Goal: Task Accomplishment & Management: Manage account settings

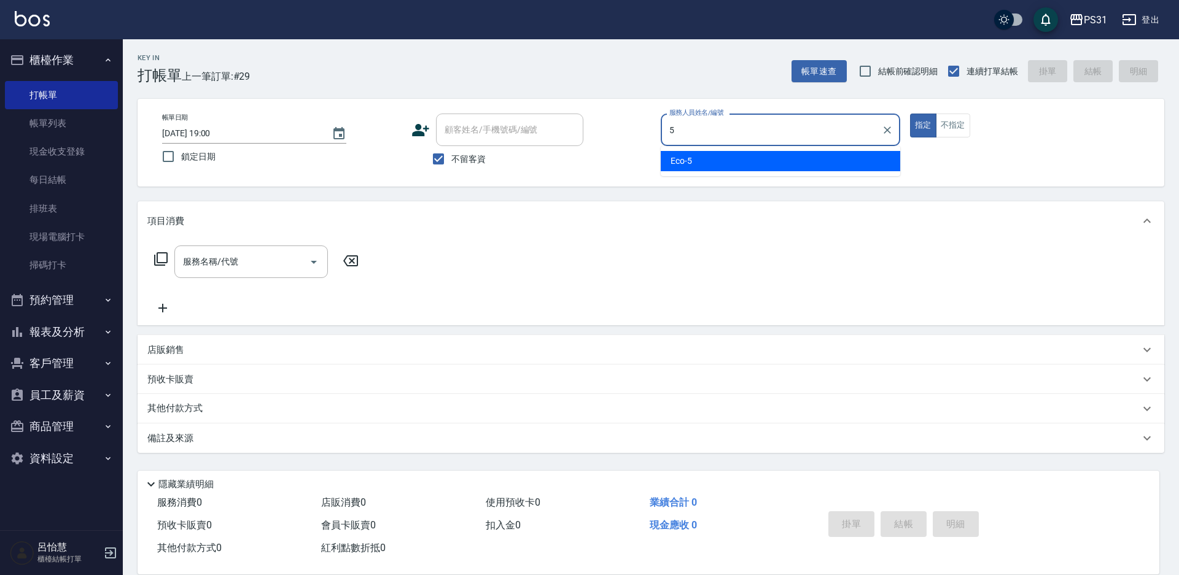
type input "5"
type button "true"
type input "Eco-5"
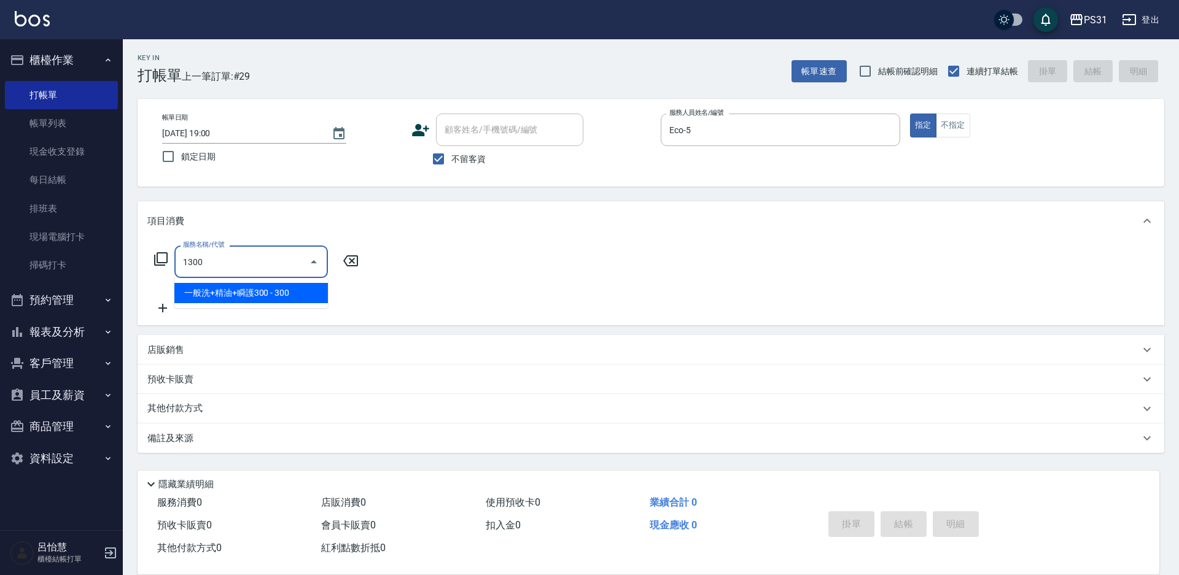
type input "一般洗+精油+瞬護300(1300)"
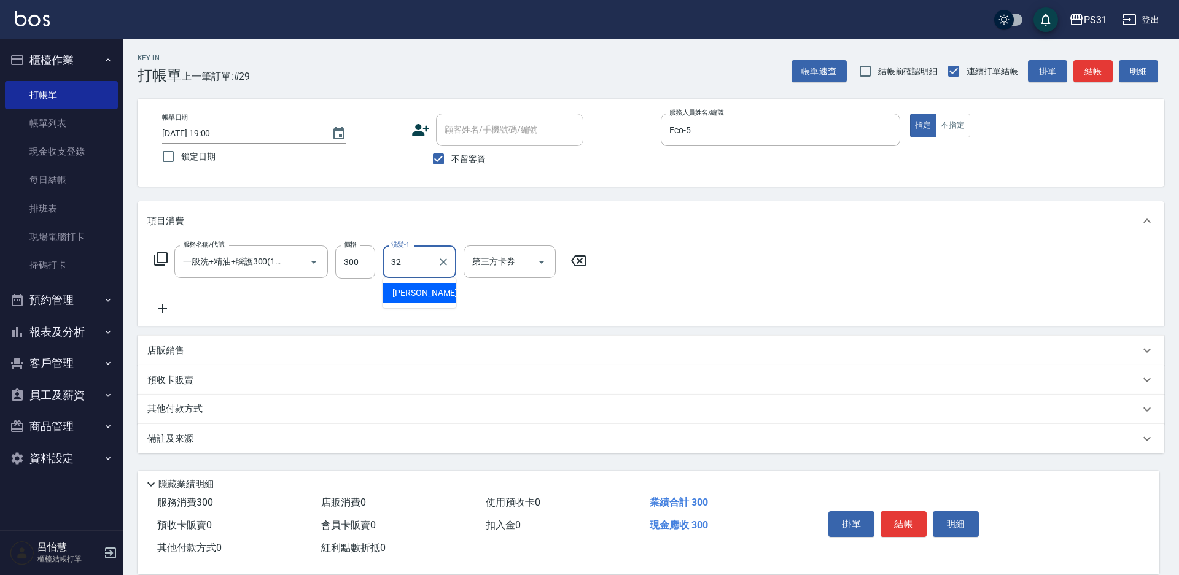
type input "[PERSON_NAME]-32"
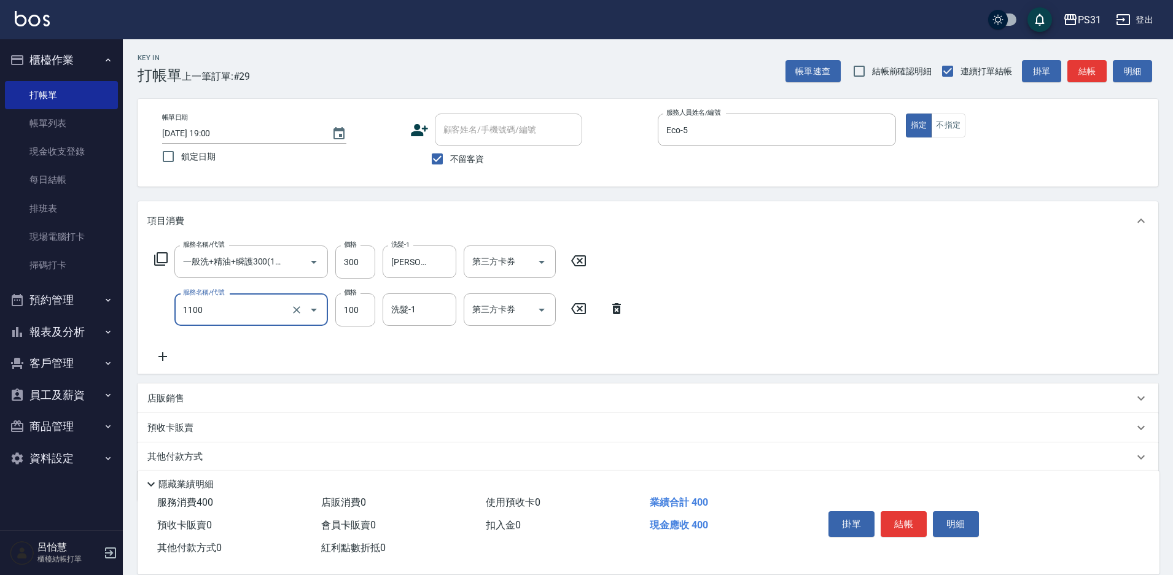
type input "精油(長)(1100)"
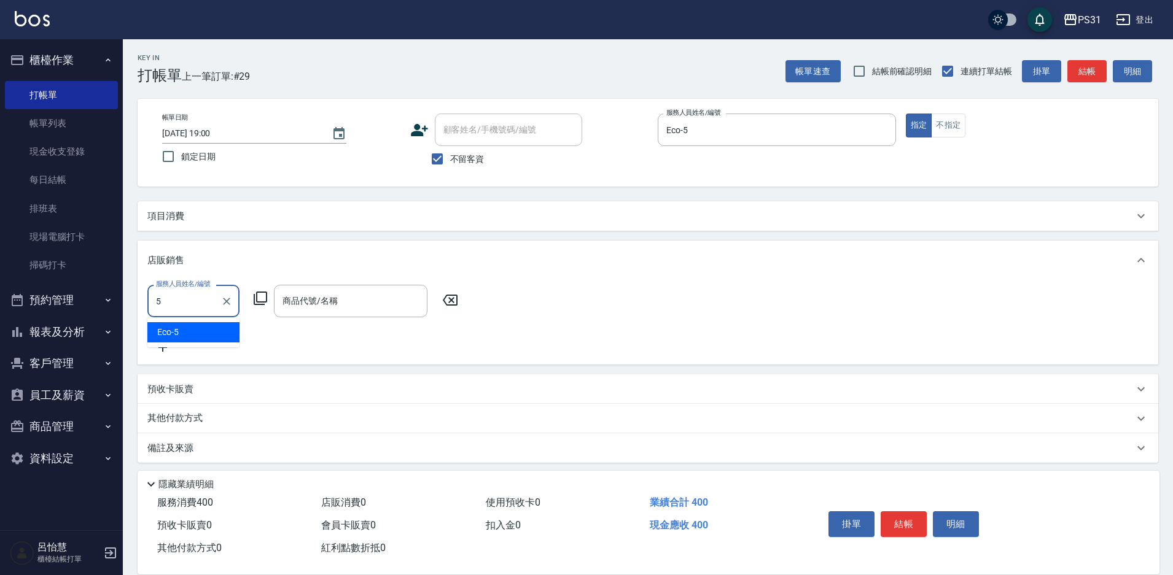
type input "Eco-5"
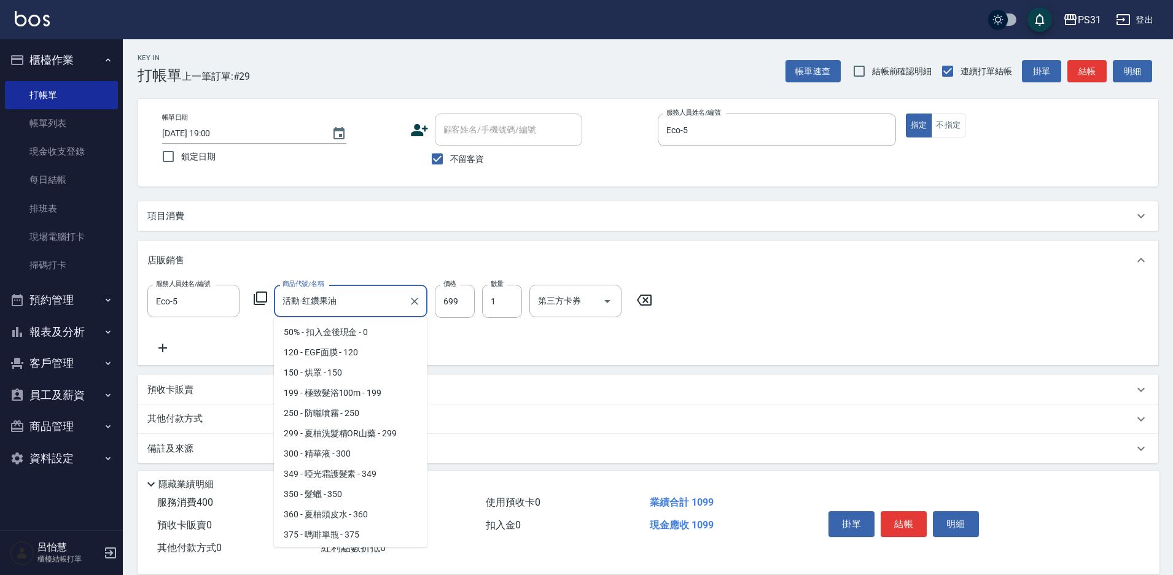
click at [338, 300] on input "活動-红鑽果油" at bounding box center [341, 300] width 124 height 21
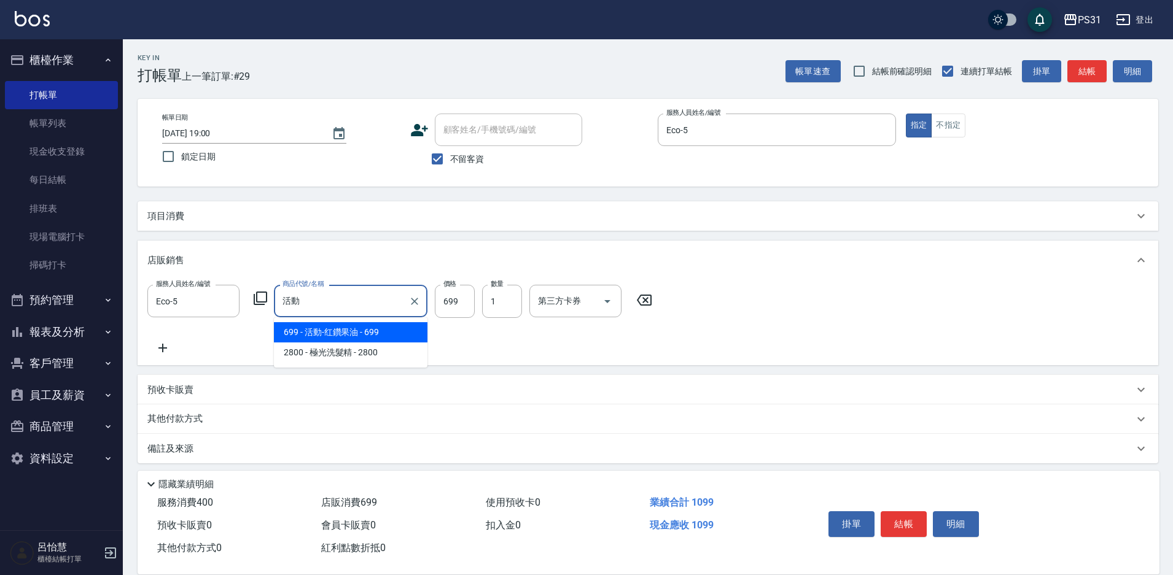
type input "活"
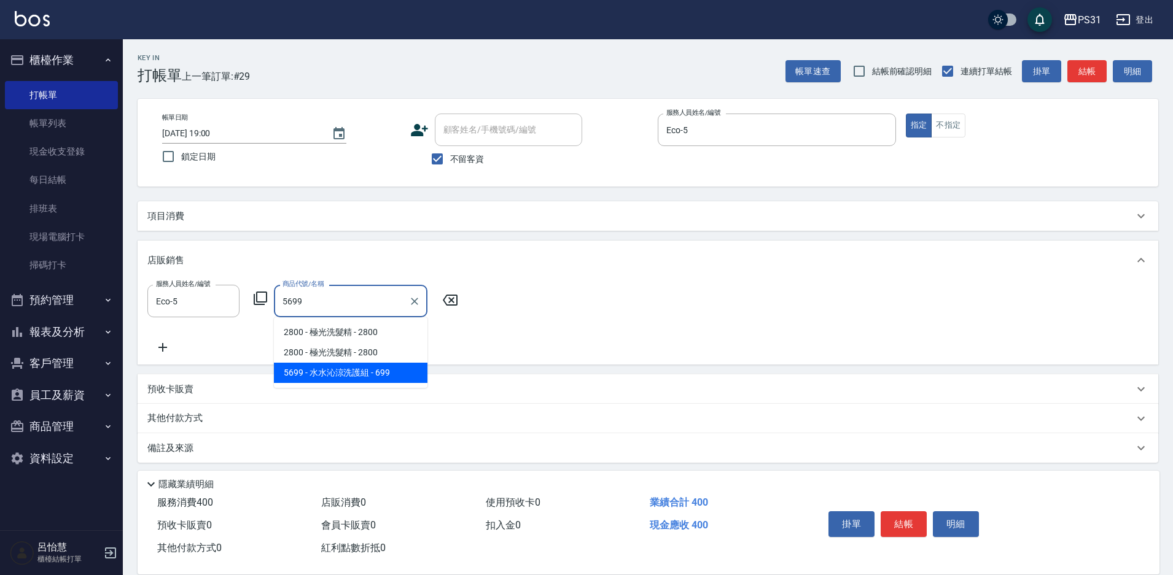
type input "[PERSON_NAME]涼洗護組"
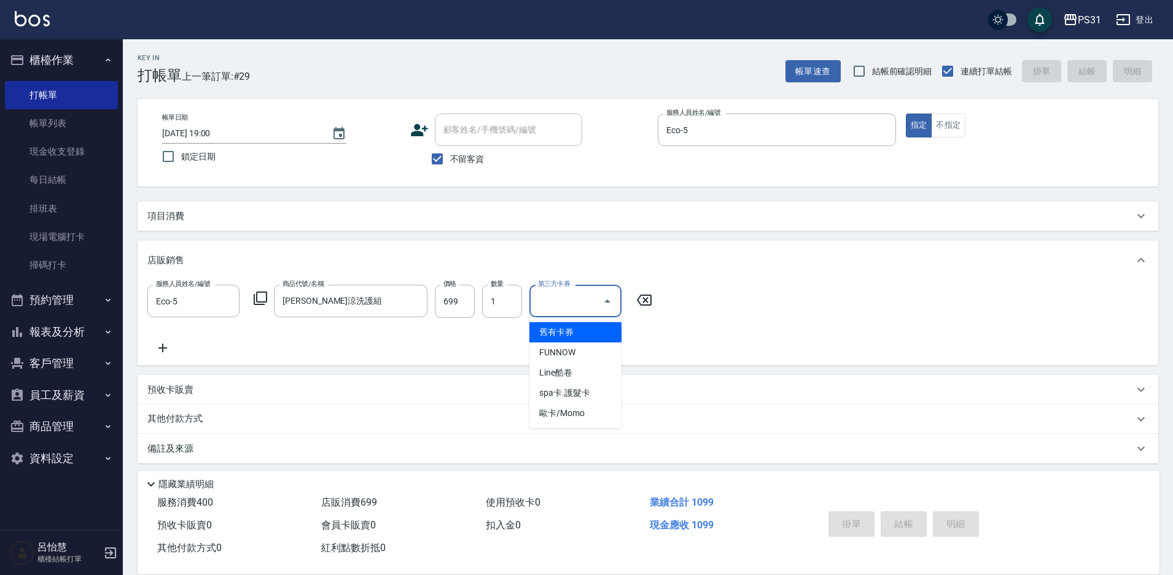
type input "舊有卡券"
type input "[DATE] 21:09"
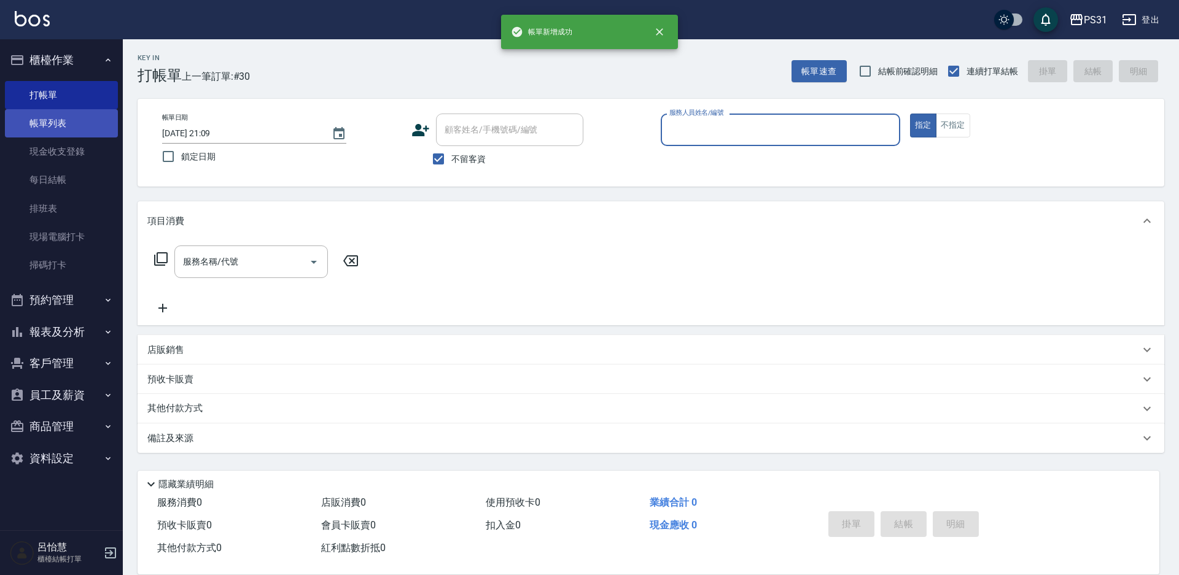
click at [53, 119] on link "帳單列表" at bounding box center [61, 123] width 113 height 28
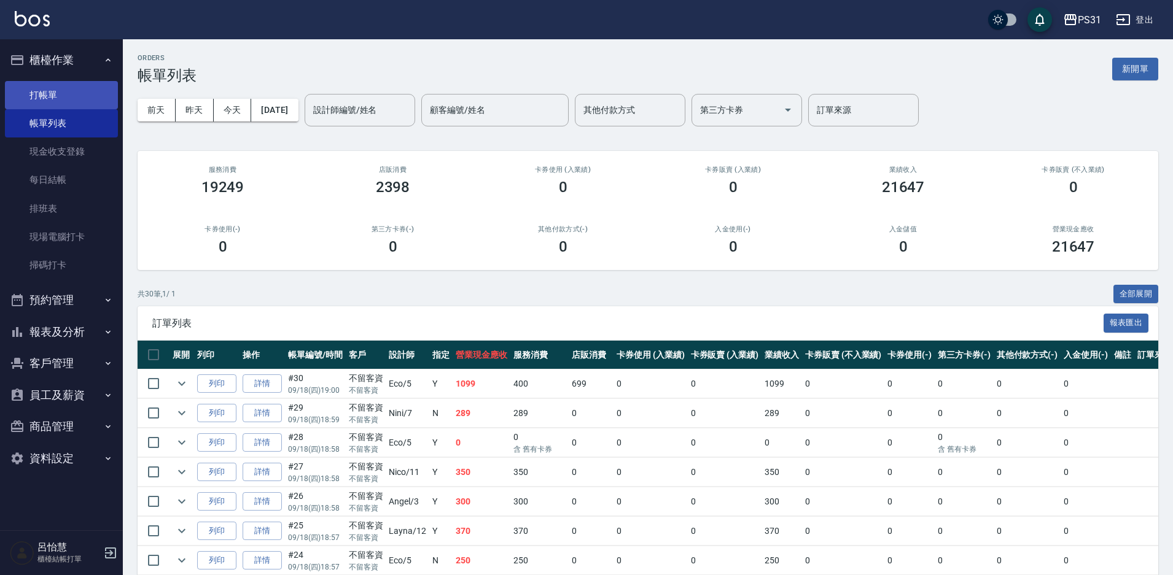
click at [64, 98] on link "打帳單" at bounding box center [61, 95] width 113 height 28
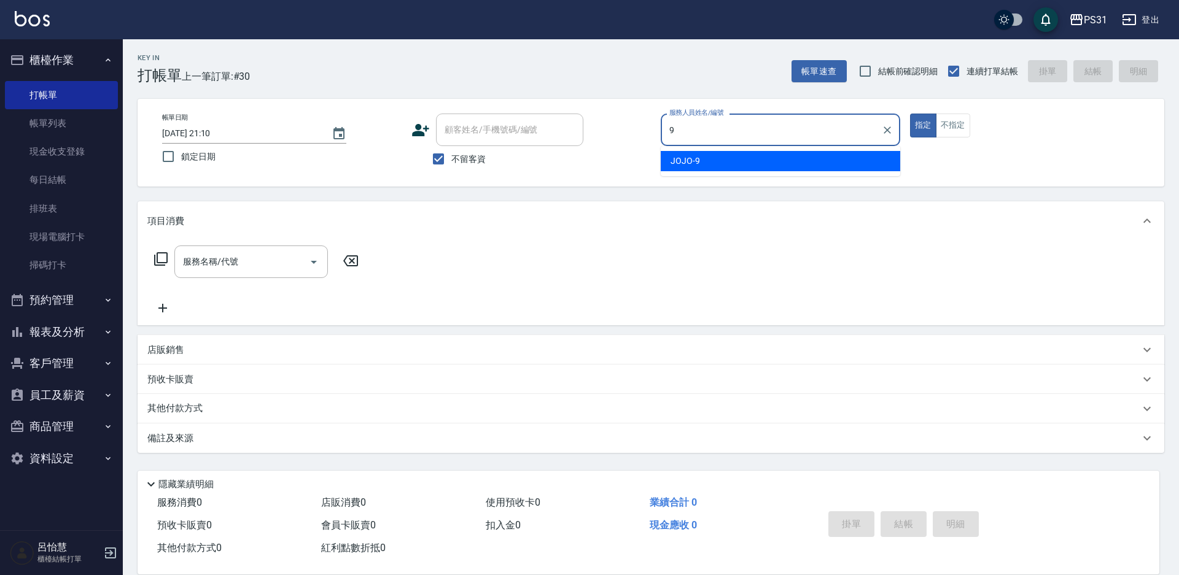
type input "JOJO-9"
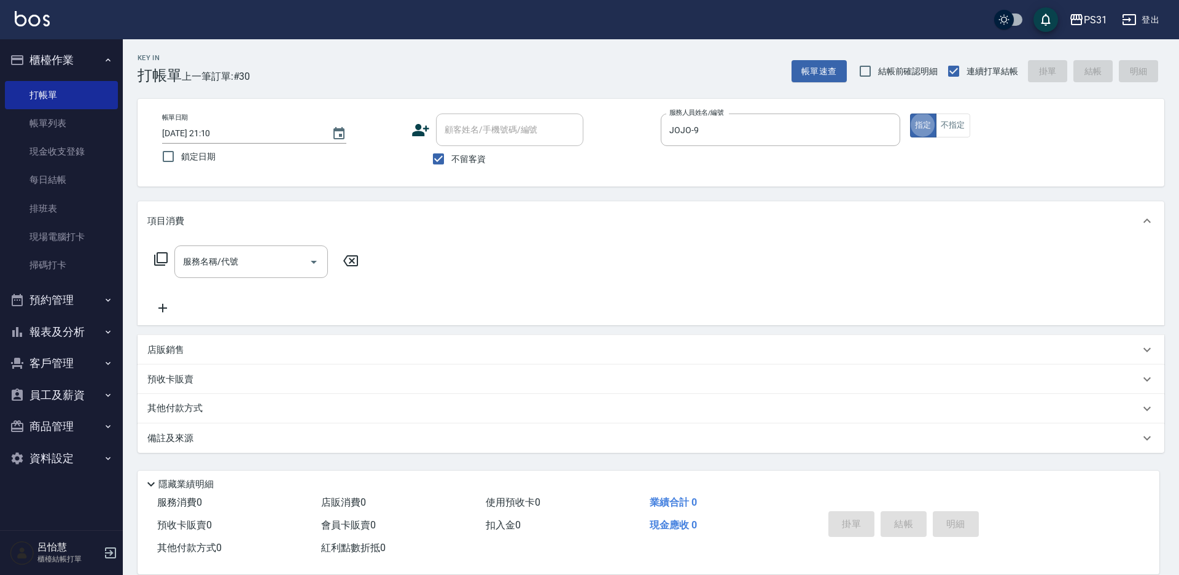
type button "true"
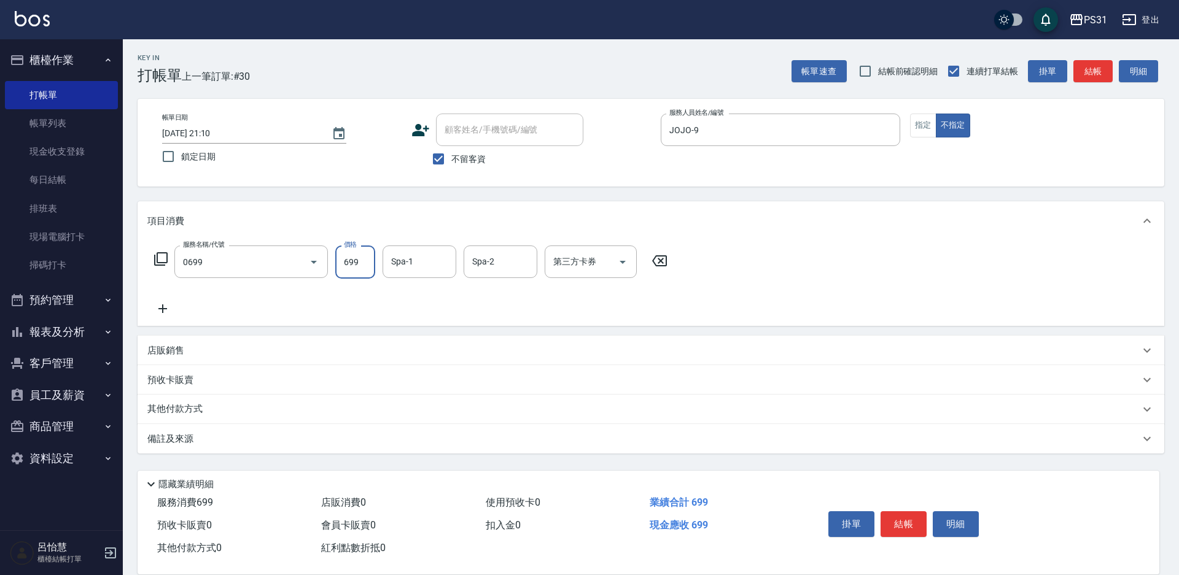
type input "精油699(0699)"
type input "羊羊-23"
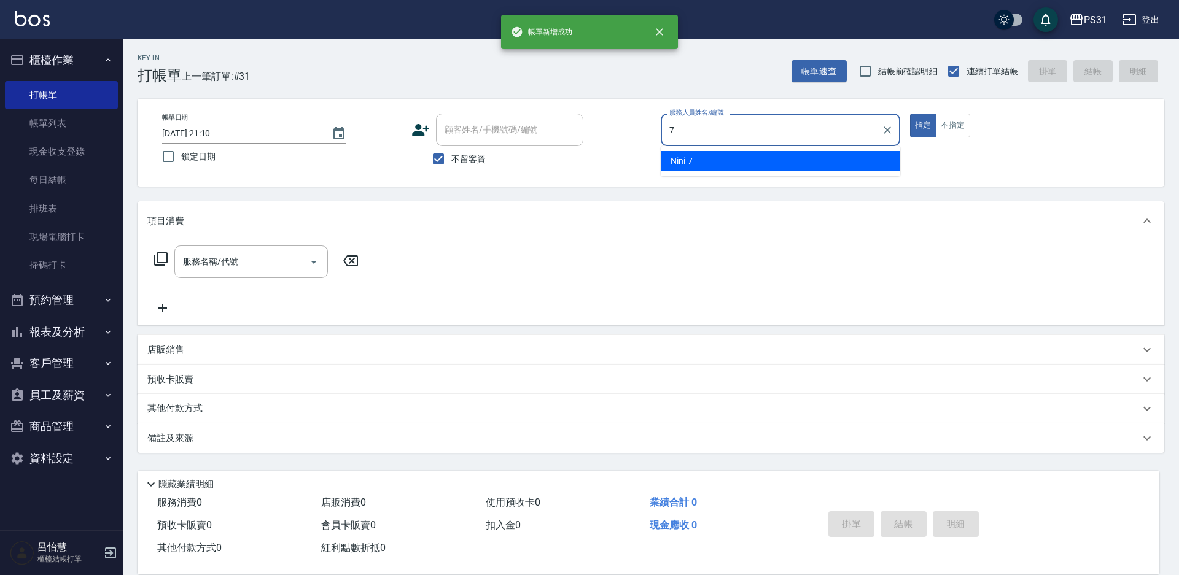
type input "Nini-7"
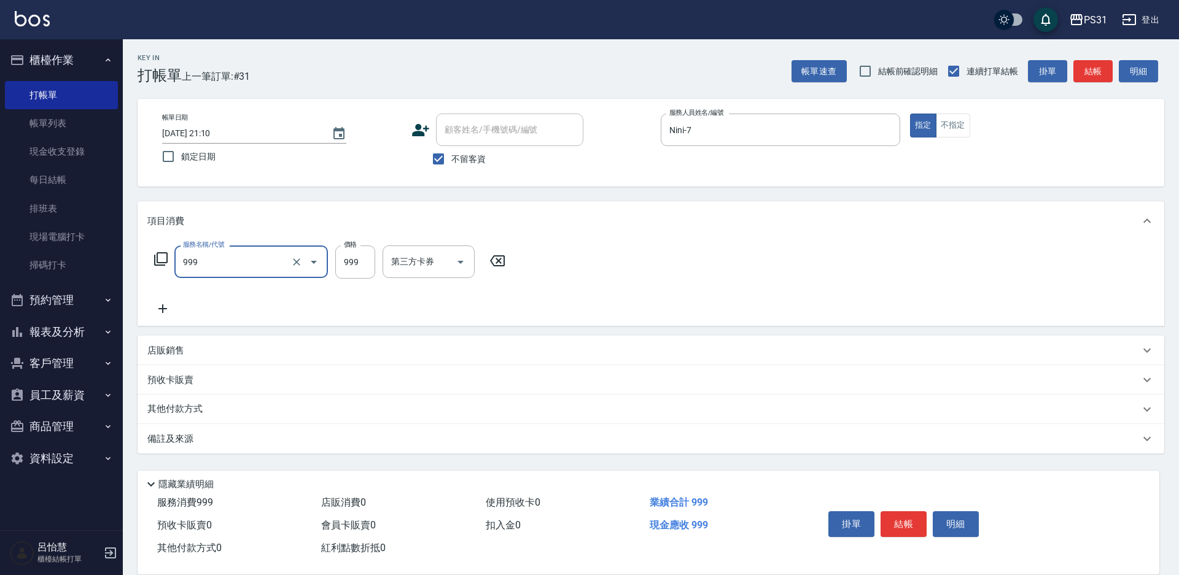
type input "精油套餐999(999)"
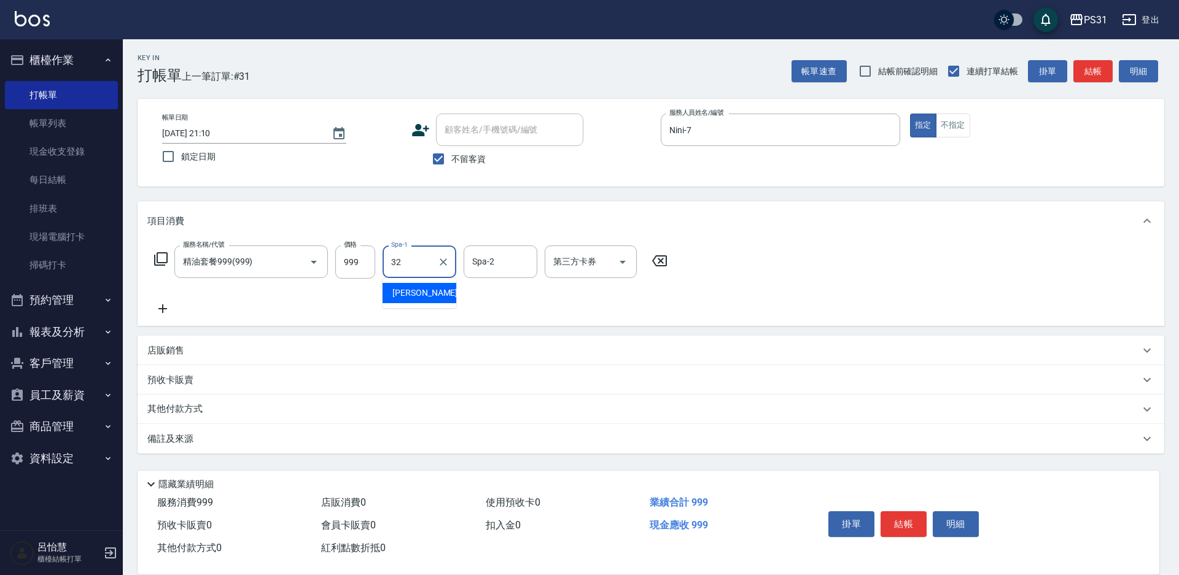
type input "[PERSON_NAME]-32"
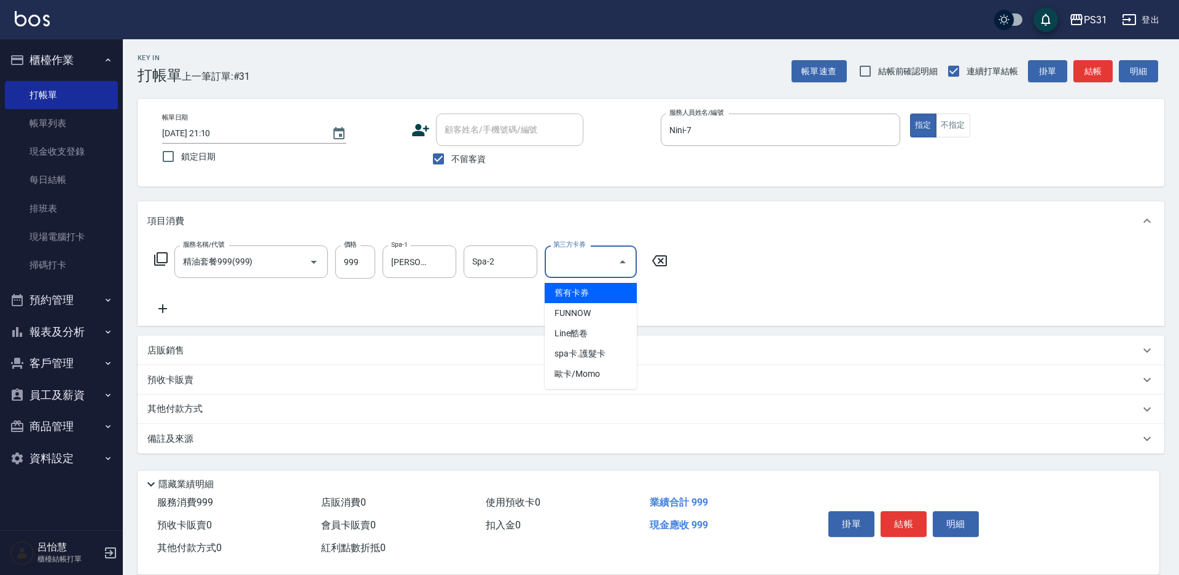
type input "舊有卡券"
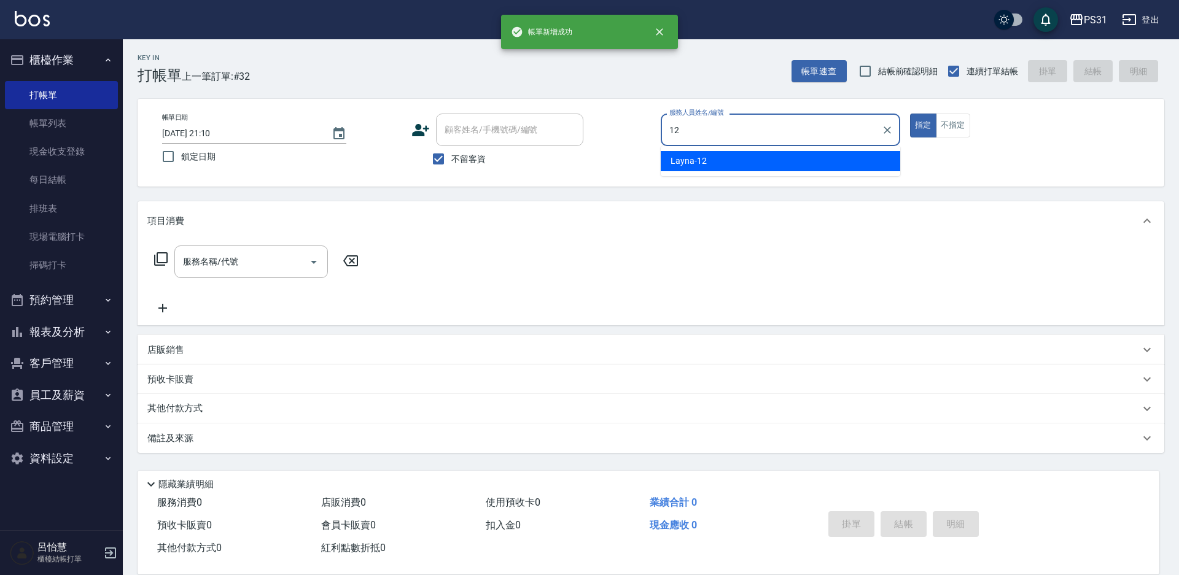
type input "Layna-12"
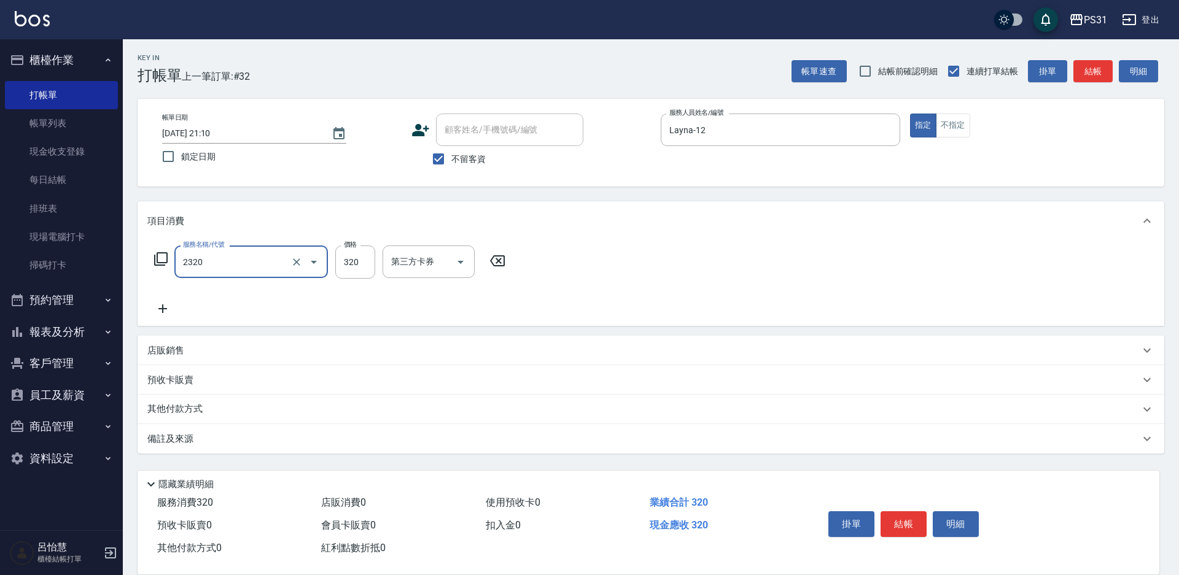
type input "洗剪320(2320)"
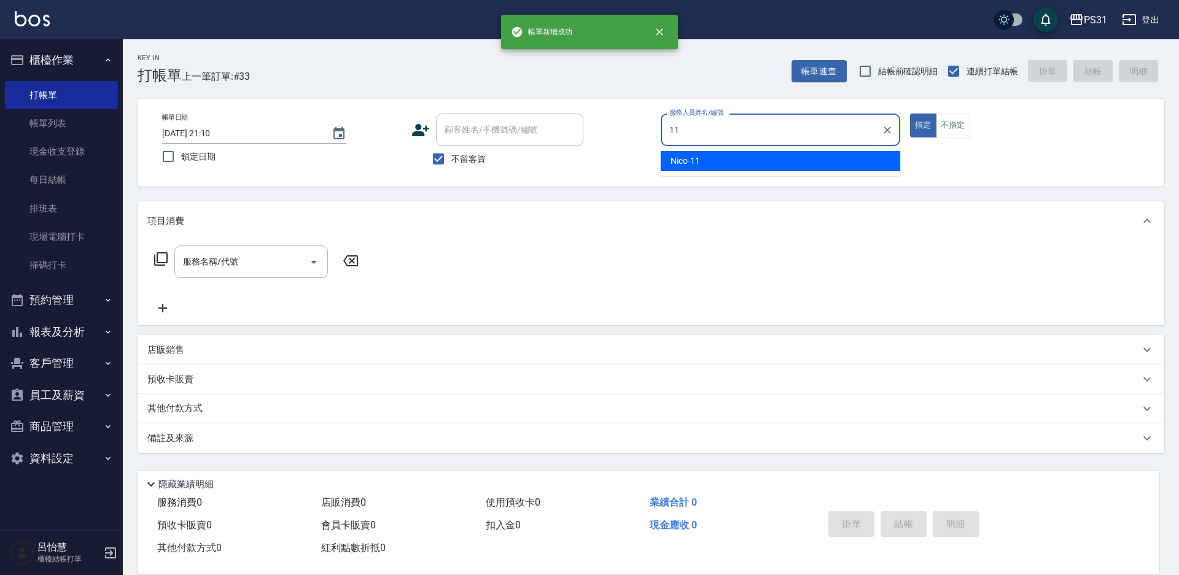
type input "Nico-11"
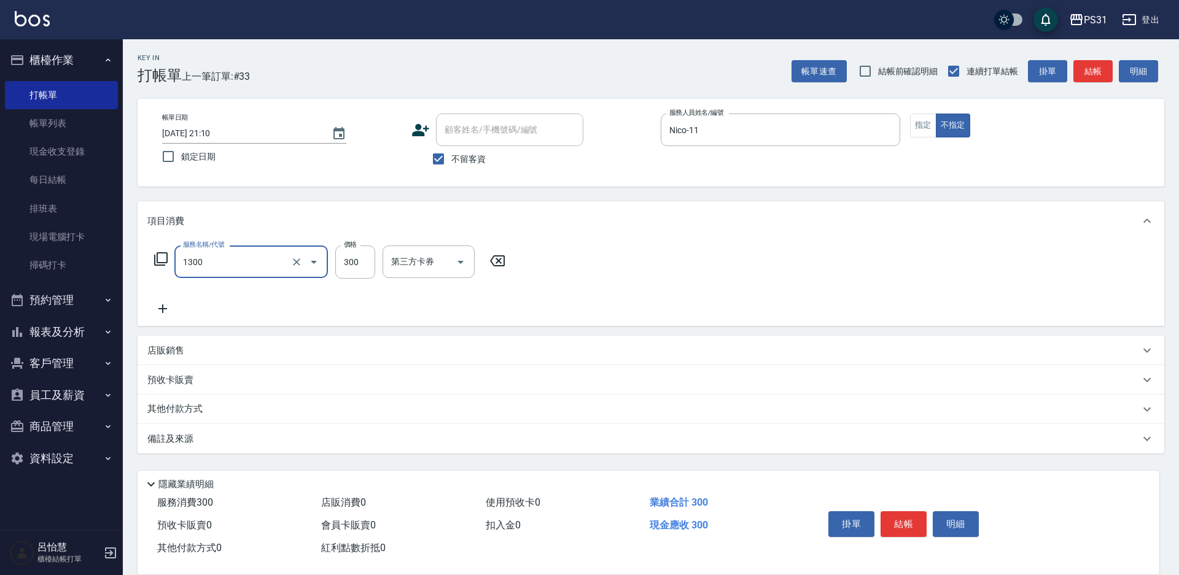
type input "一般洗+精油+瞬護300(1300)"
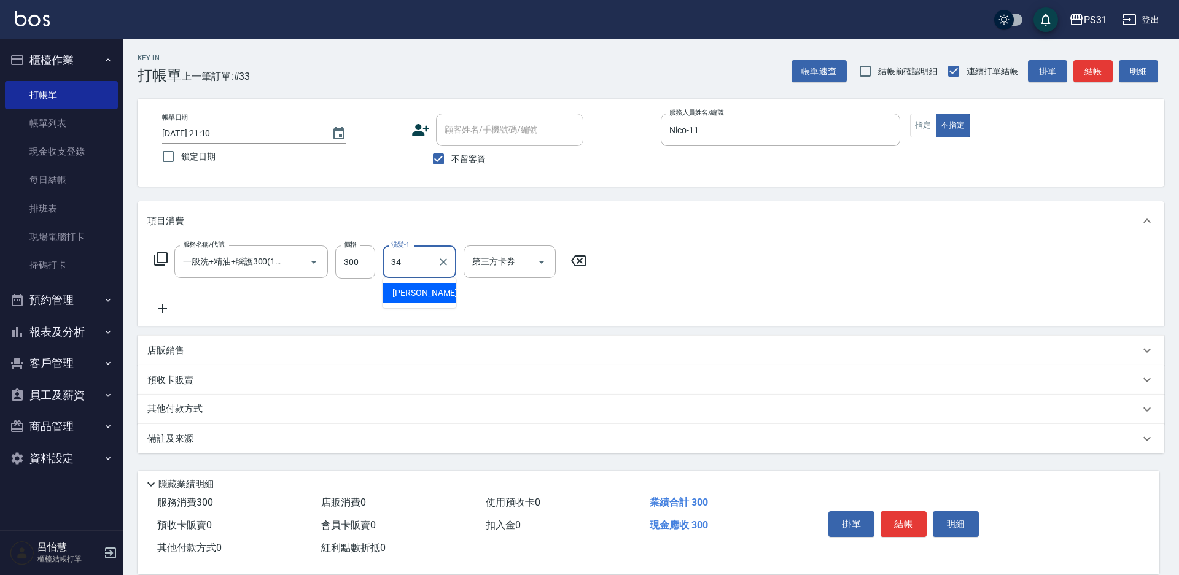
type input "[PERSON_NAME]-34"
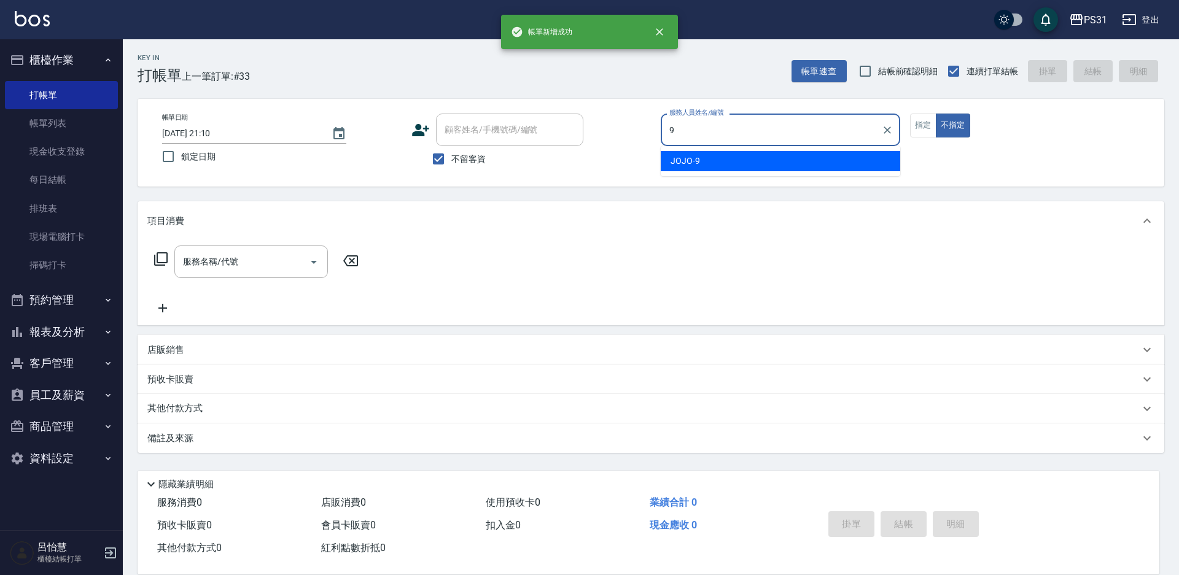
type input "9"
type button "false"
type input "JOJO-9"
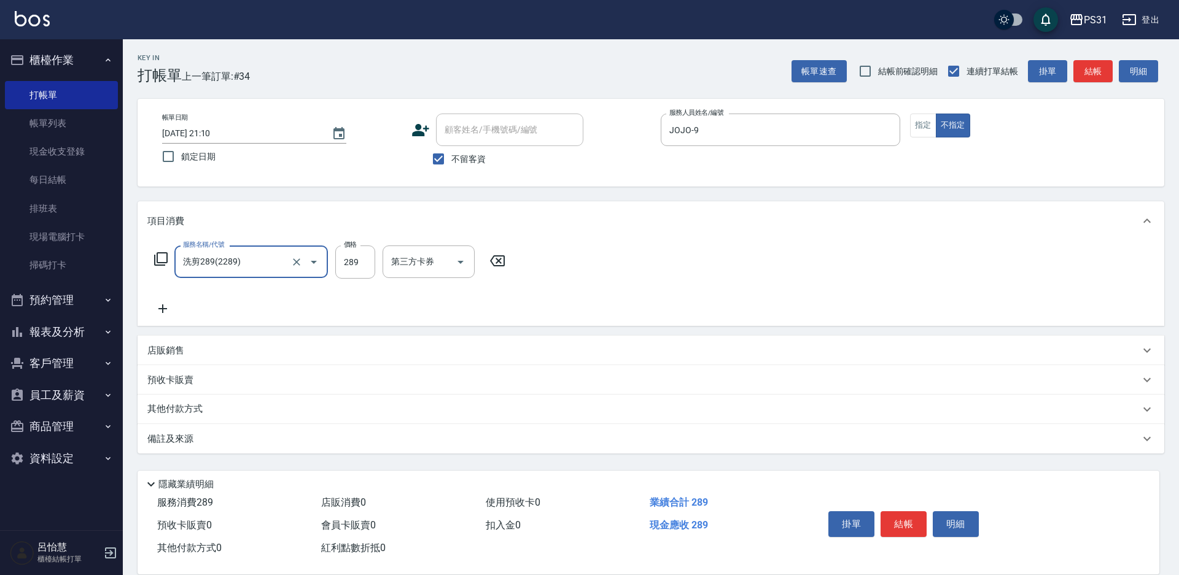
type input "洗剪289(2289)"
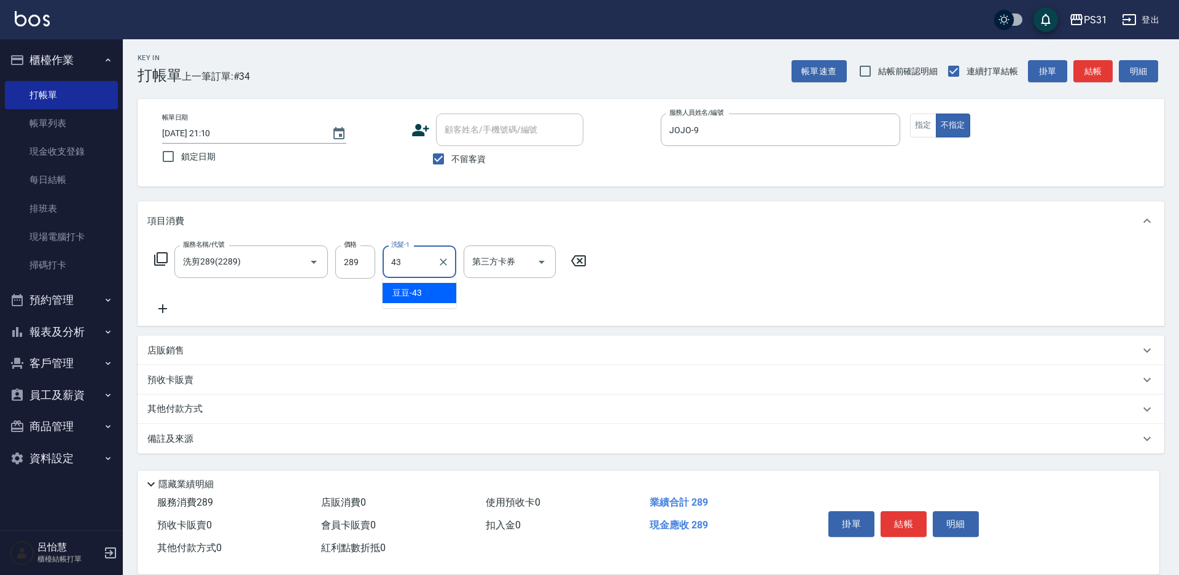
type input "豆豆-43"
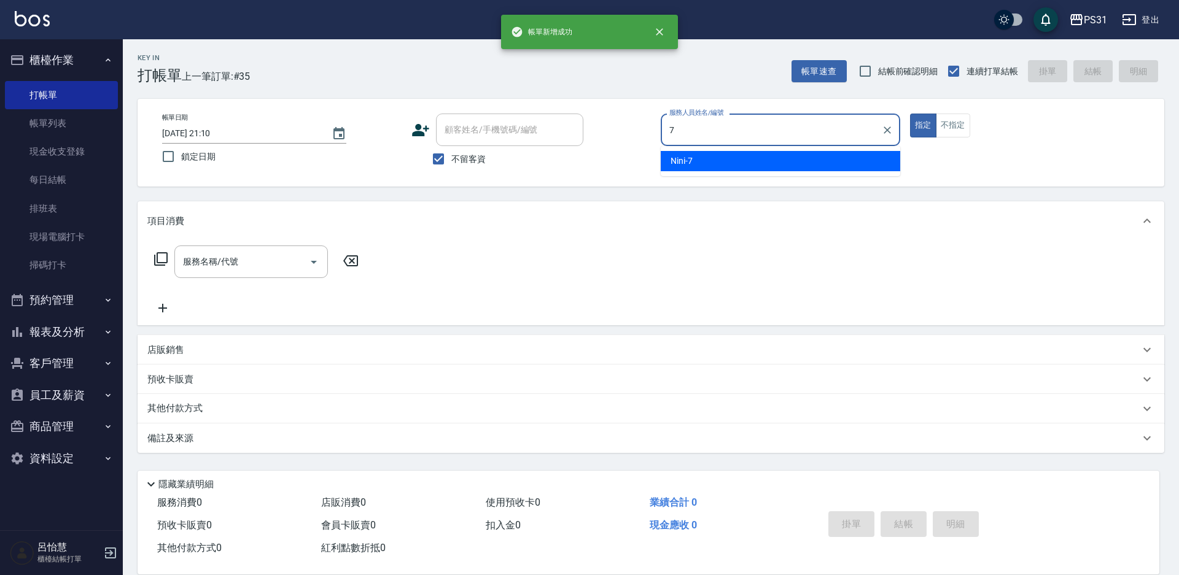
type input "Nini-7"
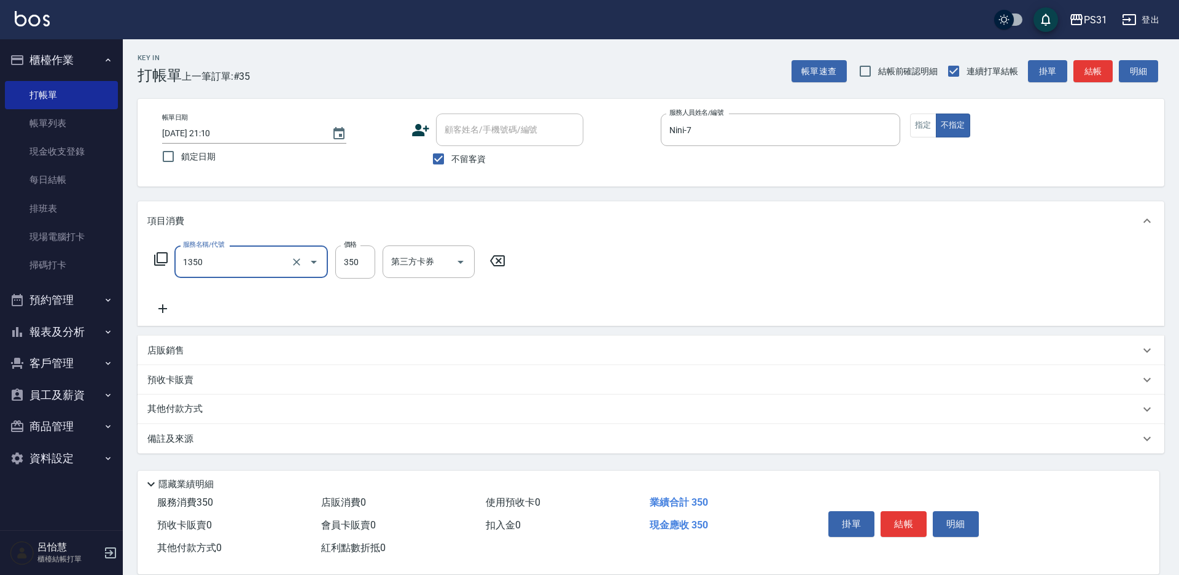
type input "洗髮350(1350)"
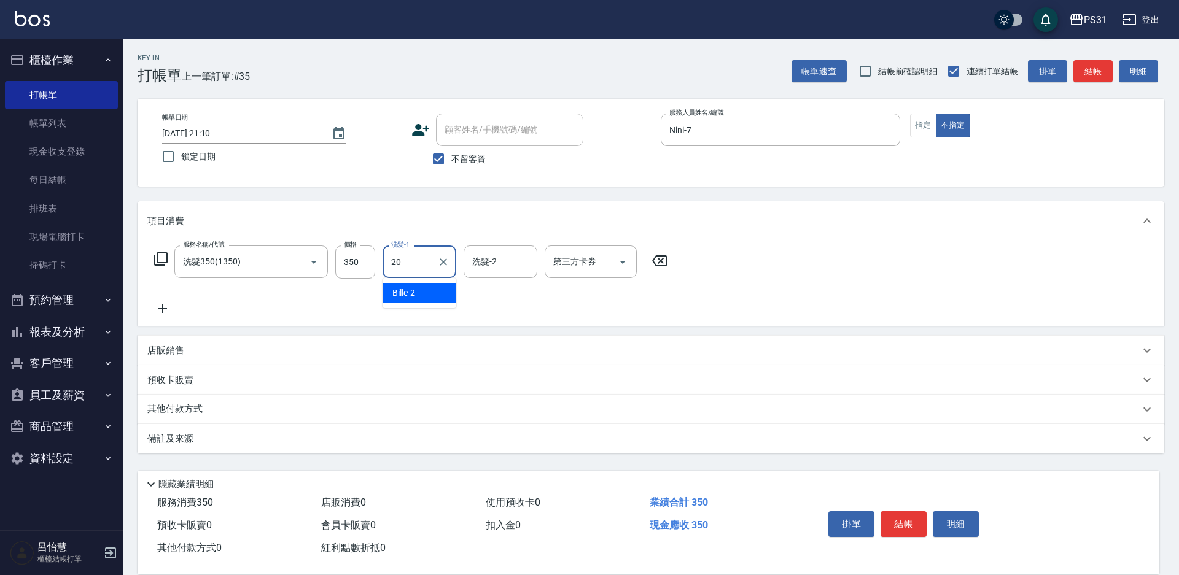
type input "[PERSON_NAME]-20"
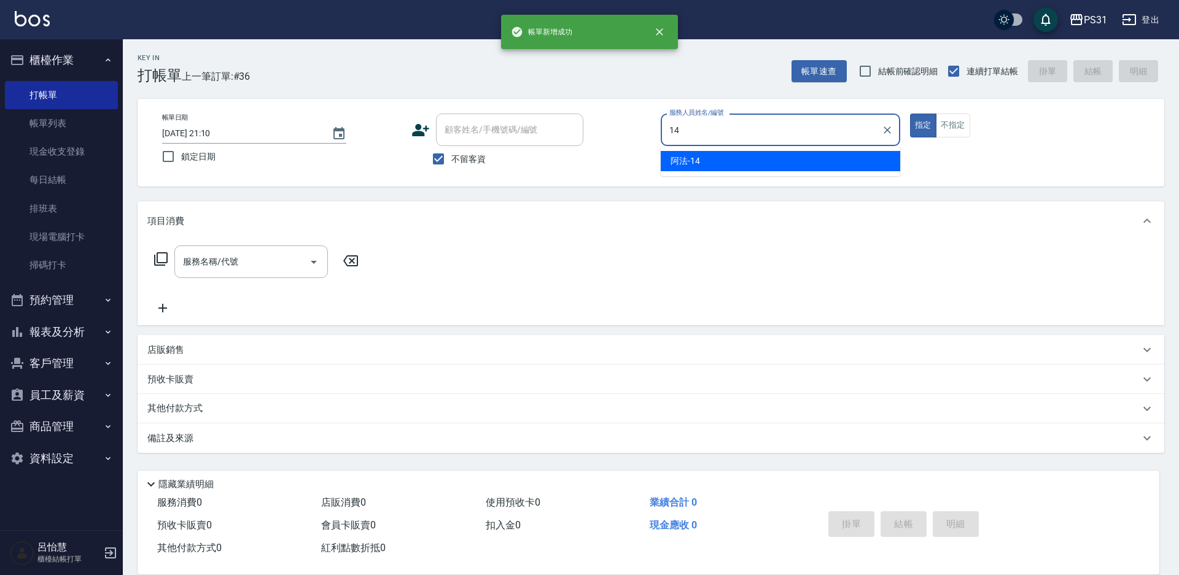
type input "阿法-14"
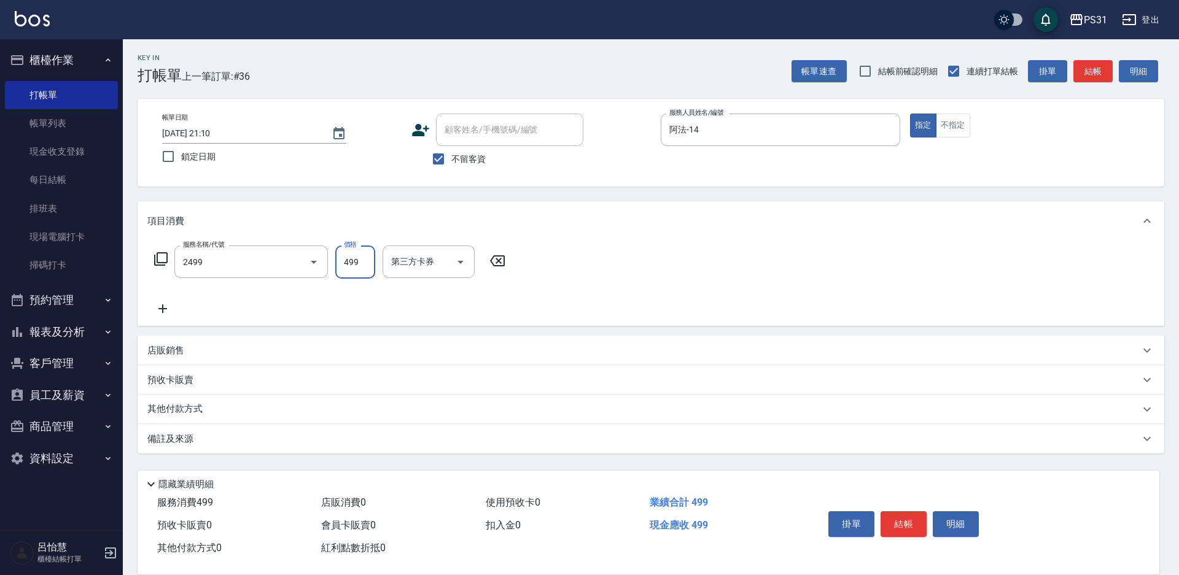
type input "499洗剪套餐(2499)"
type input "[PERSON_NAME]-33"
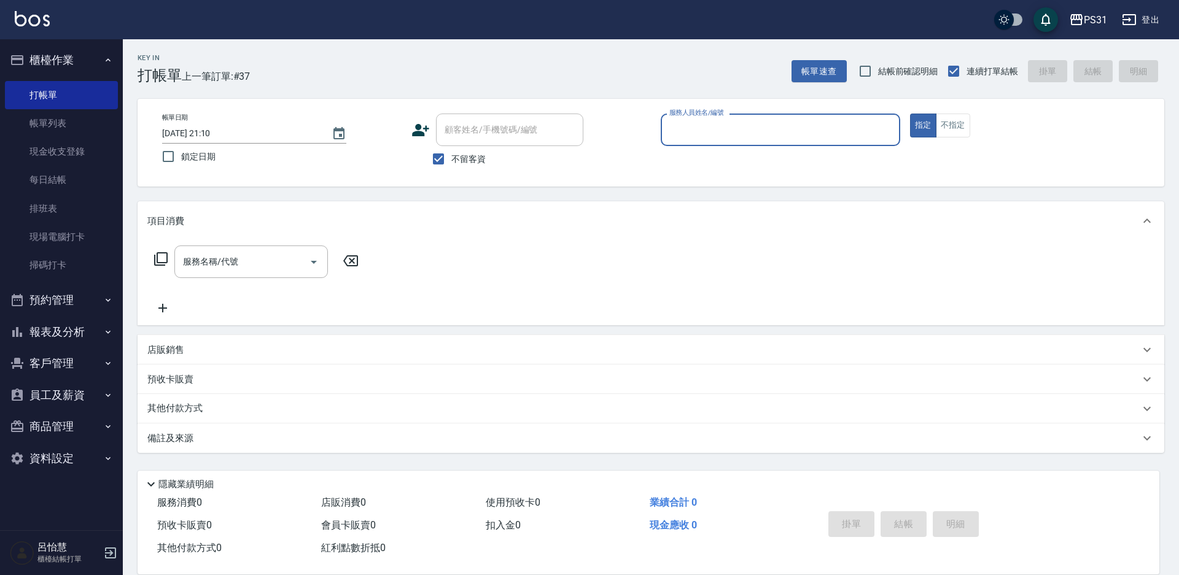
click at [63, 332] on button "報表及分析" at bounding box center [61, 332] width 113 height 32
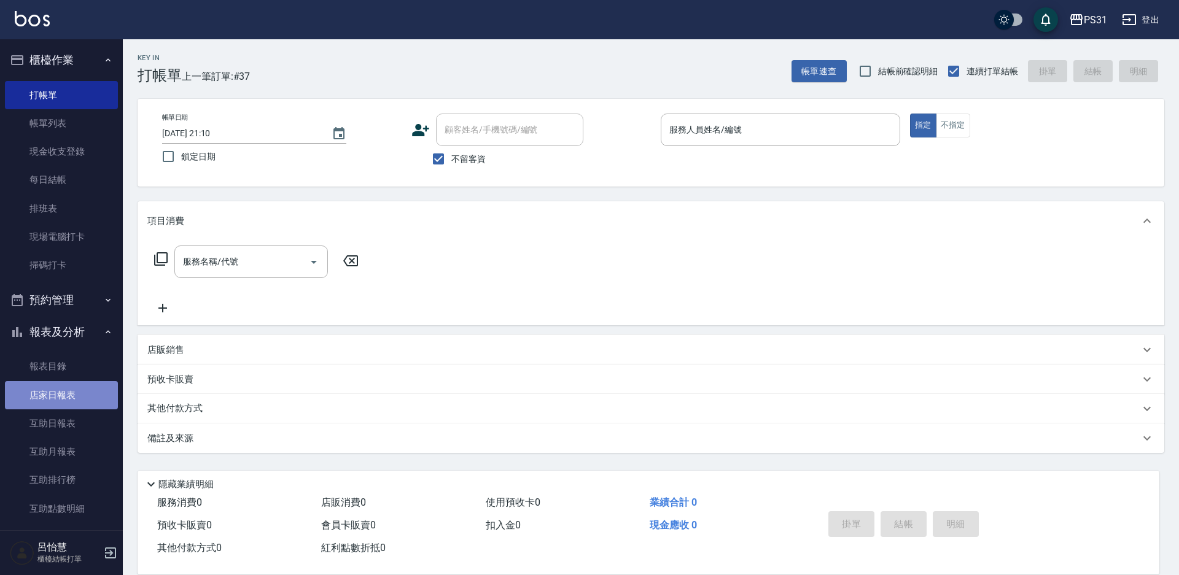
click at [72, 395] on link "店家日報表" at bounding box center [61, 395] width 113 height 28
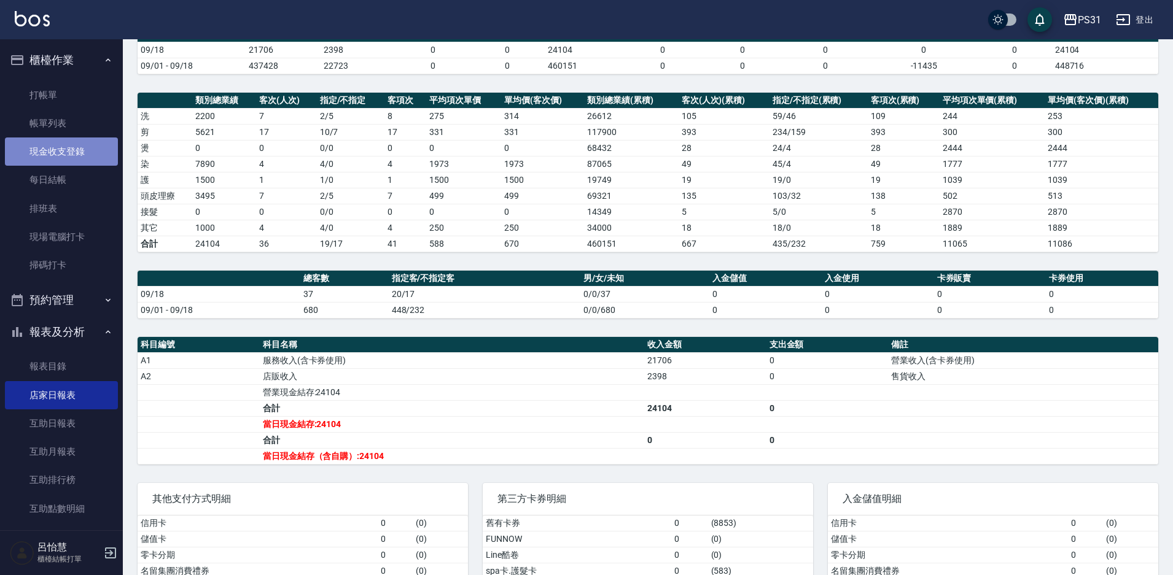
click at [88, 150] on link "現金收支登錄" at bounding box center [61, 152] width 113 height 28
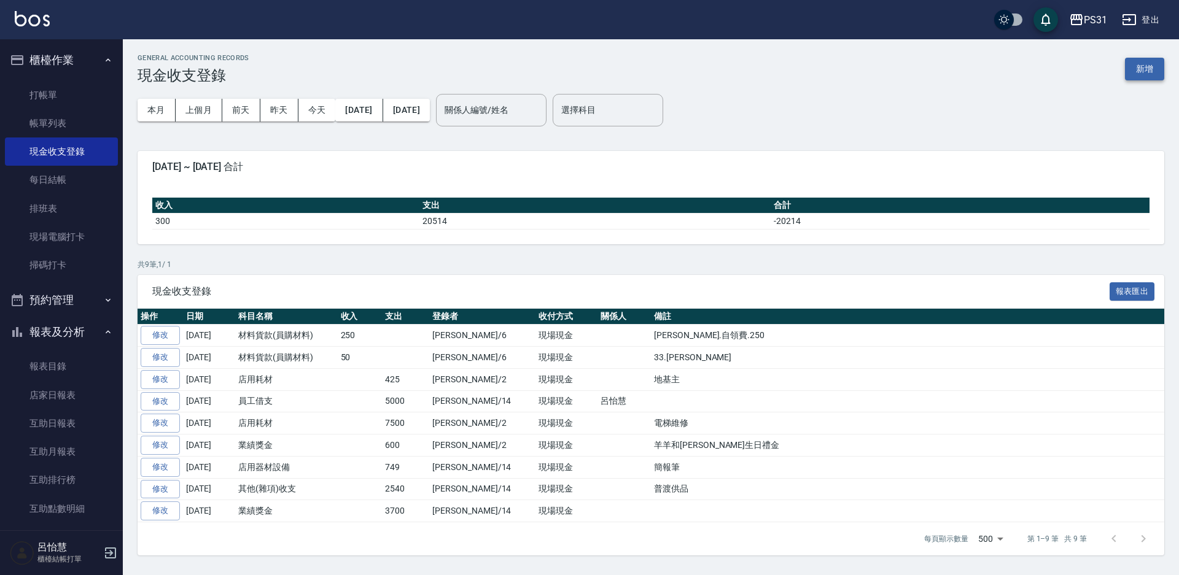
click at [1152, 76] on button "新增" at bounding box center [1144, 69] width 39 height 23
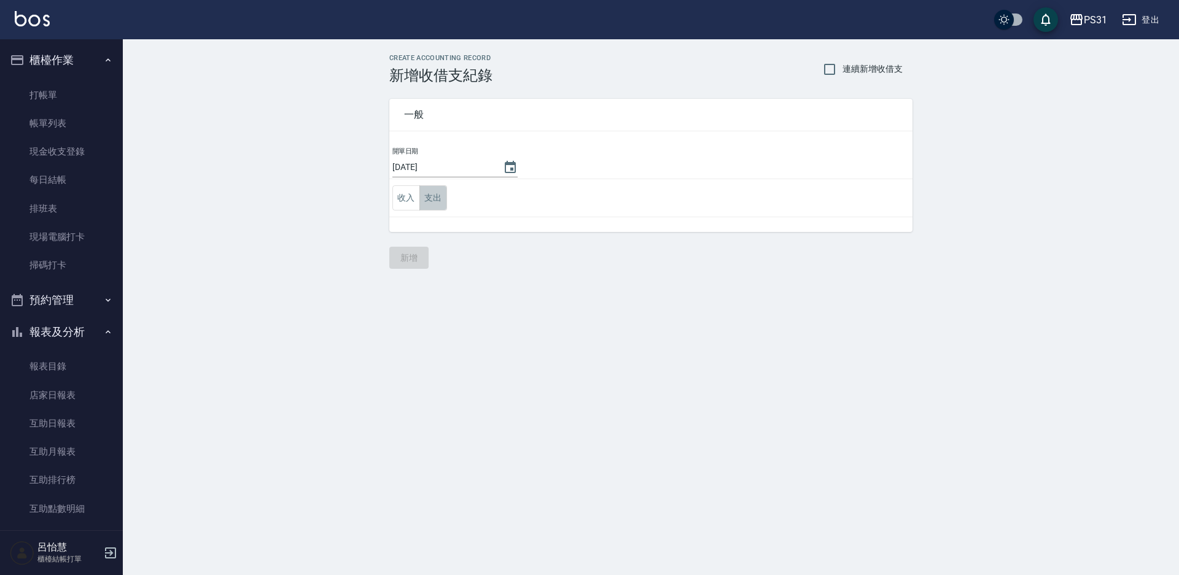
click at [440, 200] on button "支出" at bounding box center [433, 197] width 28 height 25
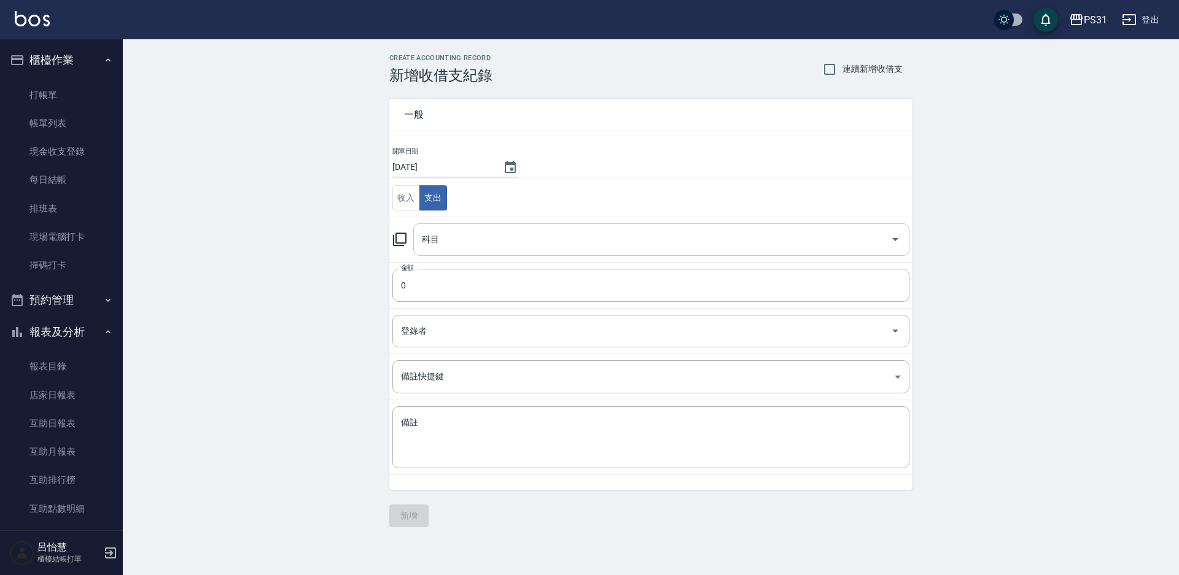
click at [464, 227] on div "科目" at bounding box center [661, 240] width 496 height 33
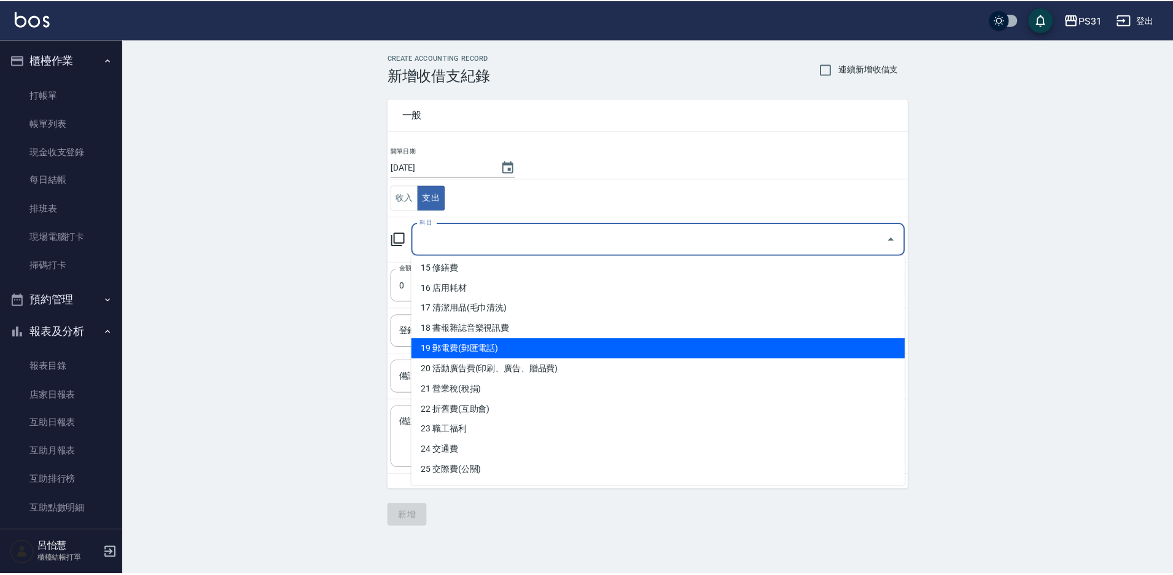
scroll to position [368, 0]
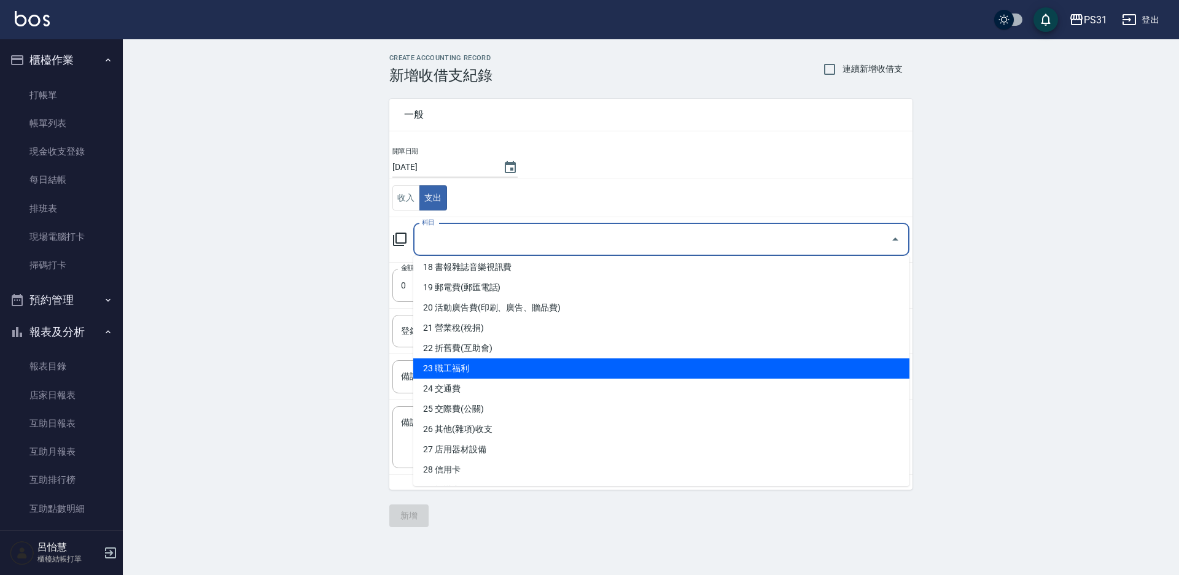
click at [494, 367] on li "23 職工福利" at bounding box center [661, 369] width 496 height 20
type input "23 職工福利"
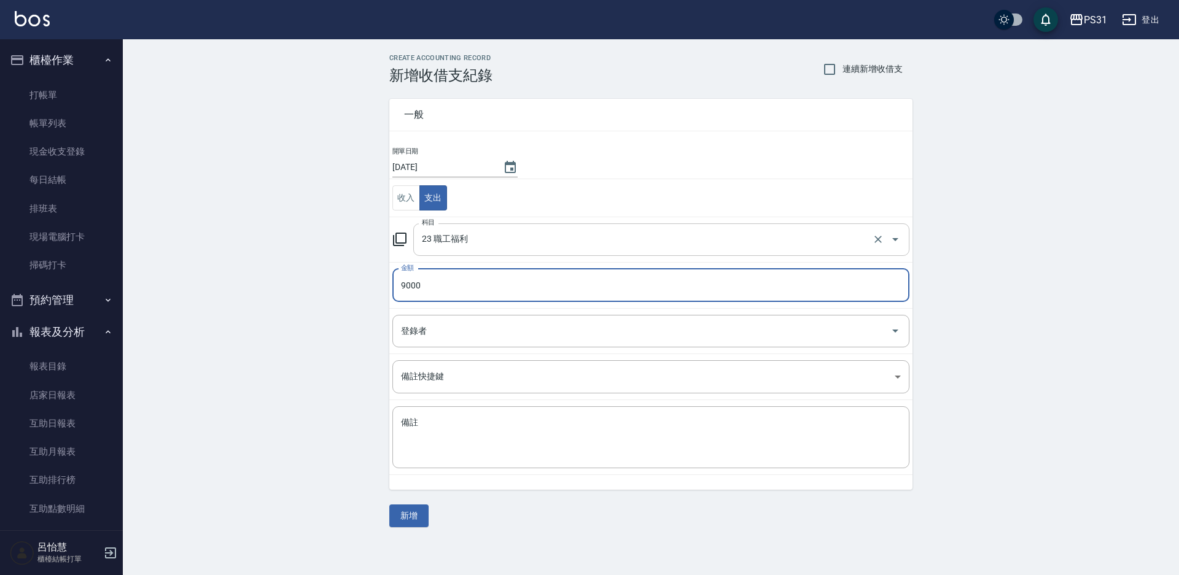
type input "9000"
click at [443, 241] on input "23 職工福利" at bounding box center [644, 239] width 451 height 21
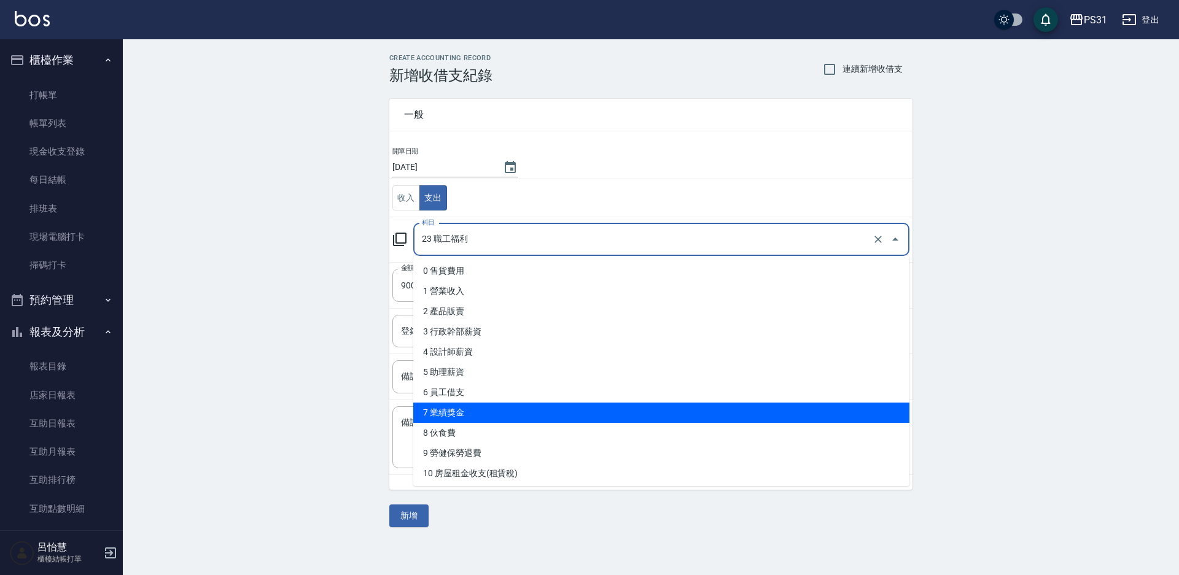
click at [615, 415] on li "7 業績獎金" at bounding box center [661, 413] width 496 height 20
type input "7 業績獎金"
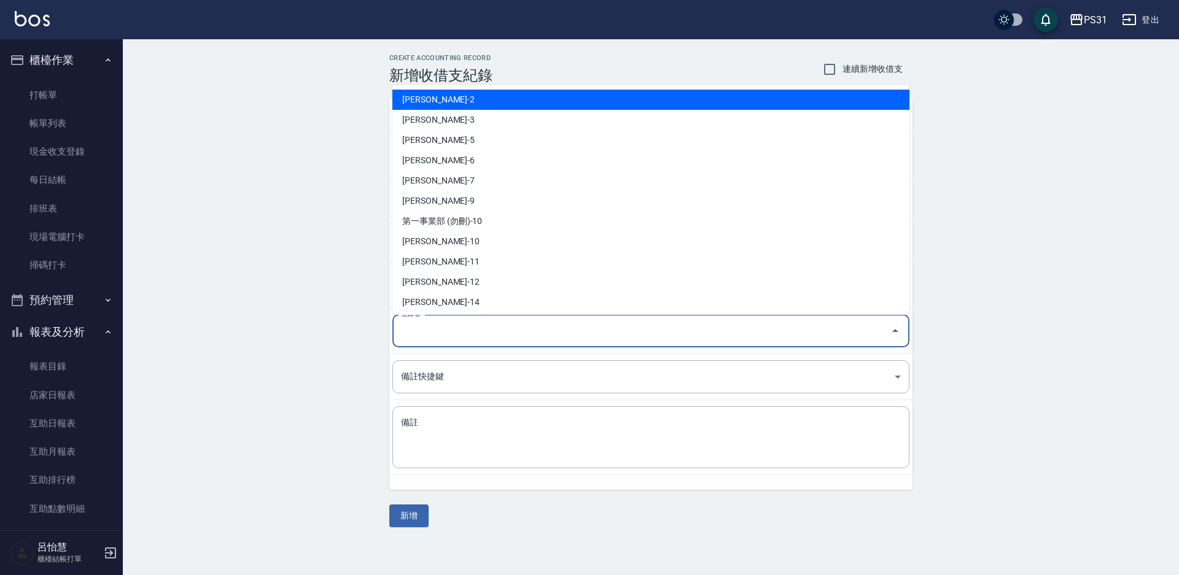
click at [420, 324] on div "登錄者 登錄者" at bounding box center [650, 331] width 517 height 33
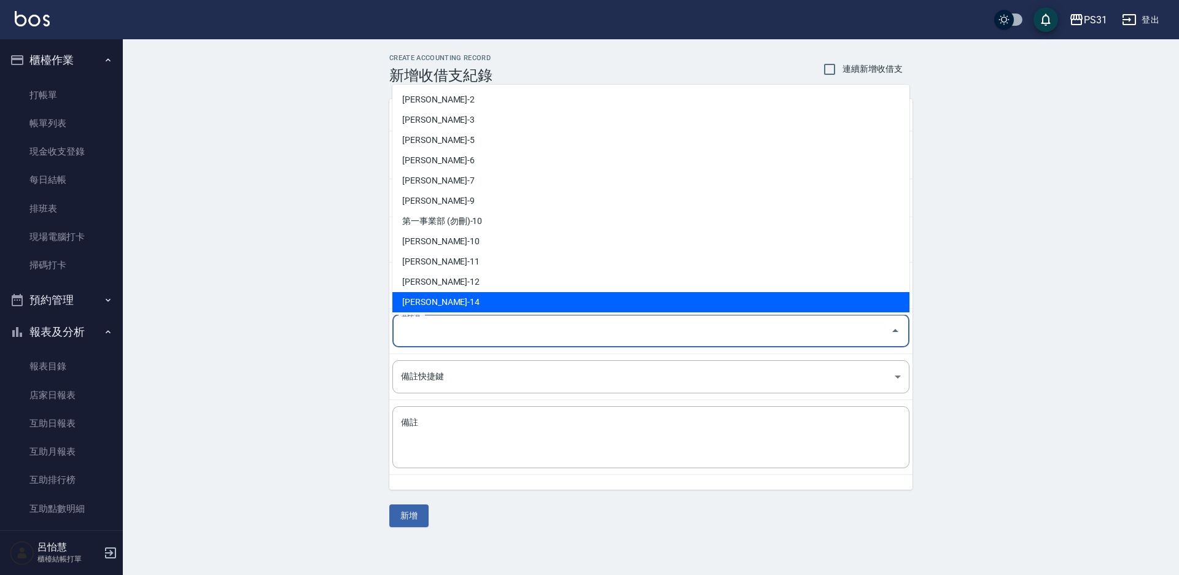
click at [451, 294] on li "[PERSON_NAME]-14" at bounding box center [650, 302] width 517 height 20
type input "[PERSON_NAME]-14"
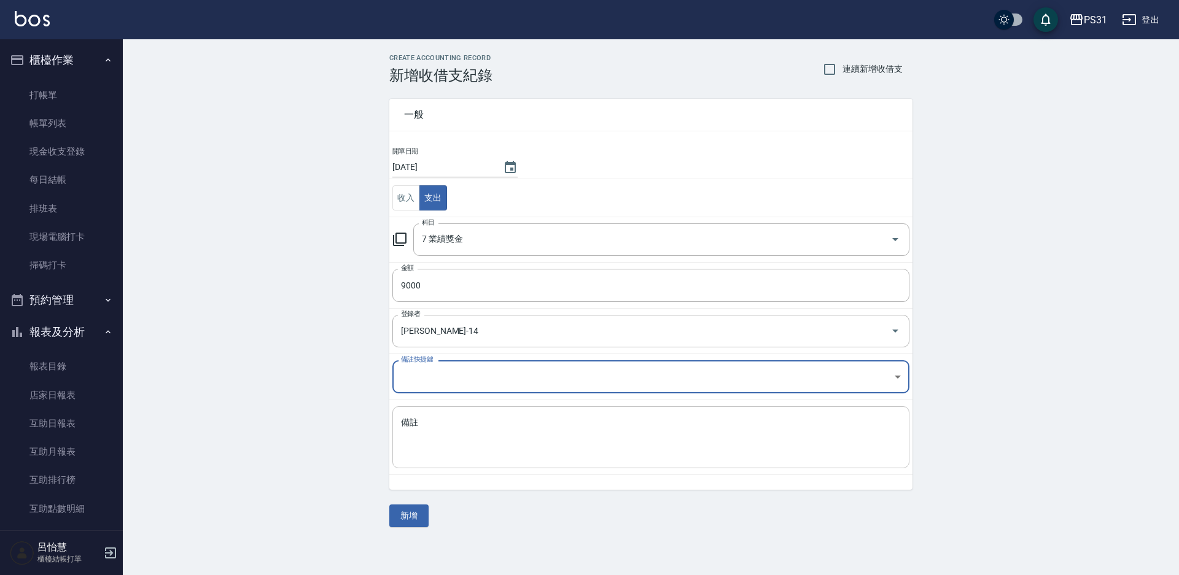
click at [472, 429] on textarea "備註" at bounding box center [651, 438] width 500 height 42
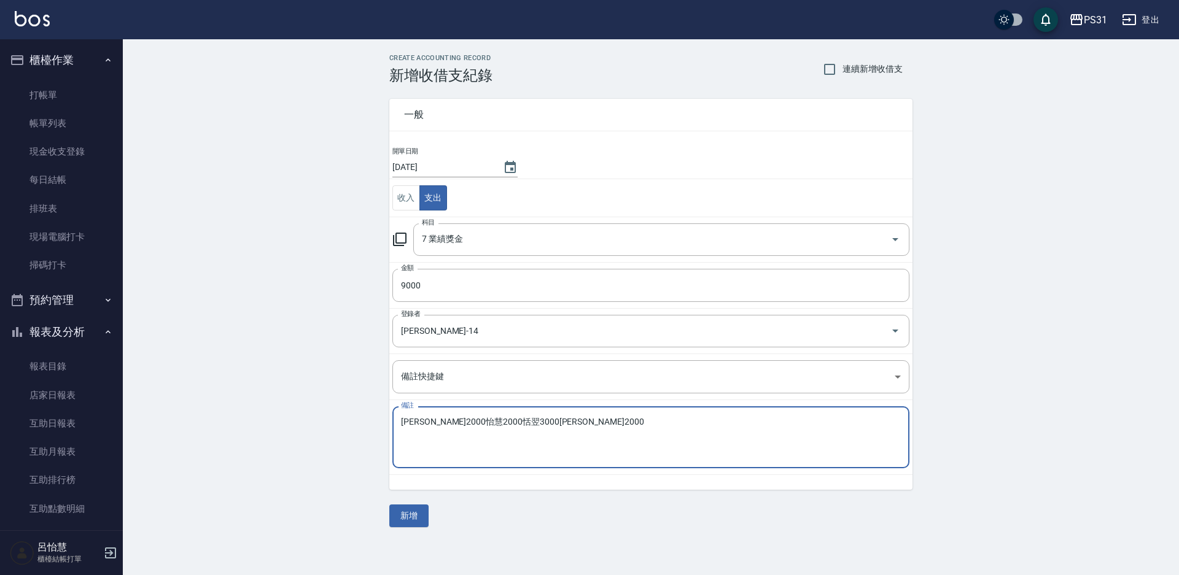
type textarea "[PERSON_NAME]2000怡慧2000恬翌3000[PERSON_NAME]2000"
click at [267, 354] on div "CREATE ACCOUNTING RECORD 新增收借支紀錄 連續新增收借支 一般 開單日期 [DATE] 收入 支出 科目 7 業績獎金 科目 金額 9…" at bounding box center [651, 290] width 1056 height 503
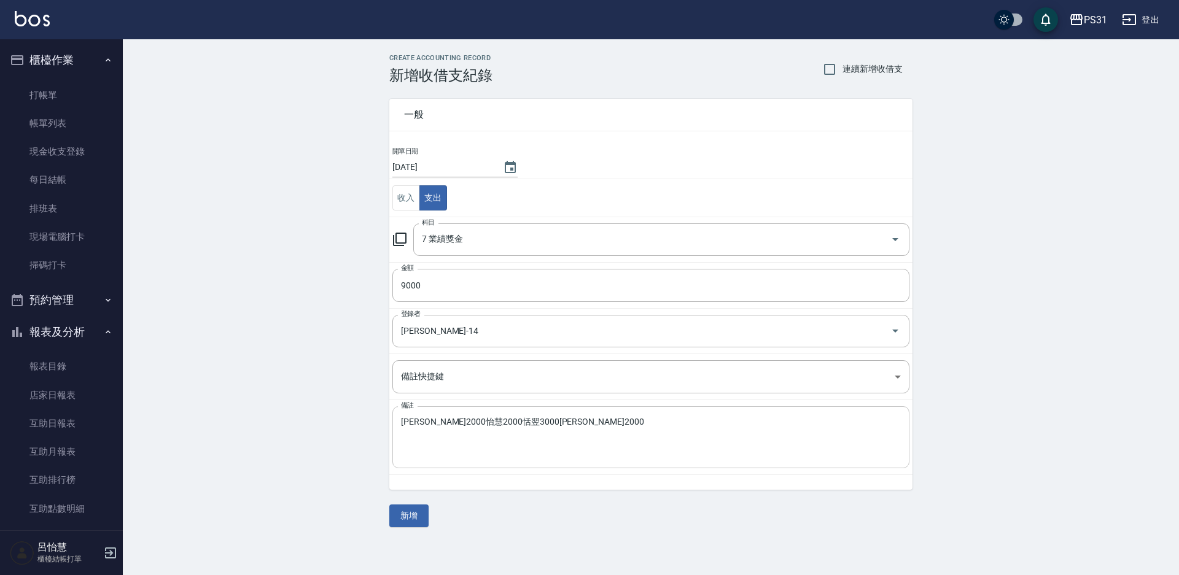
click at [487, 434] on textarea "[PERSON_NAME]2000怡慧2000恬翌3000[PERSON_NAME]2000" at bounding box center [651, 438] width 500 height 42
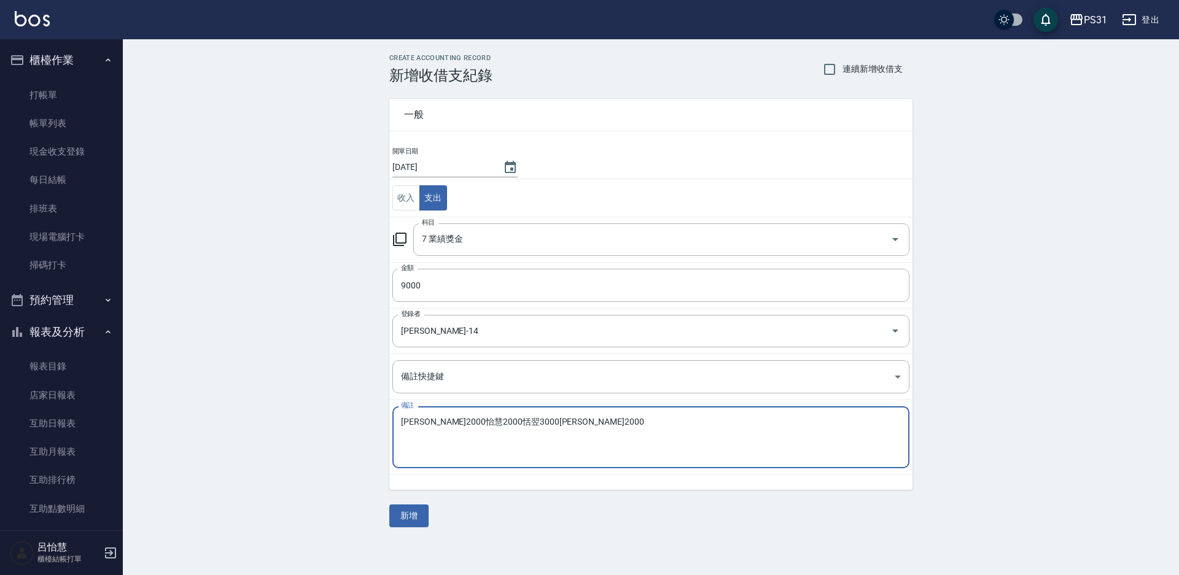
click at [569, 428] on textarea "[PERSON_NAME]2000怡慧2000恬翌3000[PERSON_NAME]2000" at bounding box center [651, 438] width 500 height 42
click at [468, 425] on textarea "[PERSON_NAME]2000怡慧2000恬翌3000[PERSON_NAME]2000" at bounding box center [651, 438] width 500 height 42
click at [424, 426] on textarea "[PERSON_NAME]2000怡慧2000恬翌3000[PERSON_NAME]2000" at bounding box center [651, 438] width 500 height 42
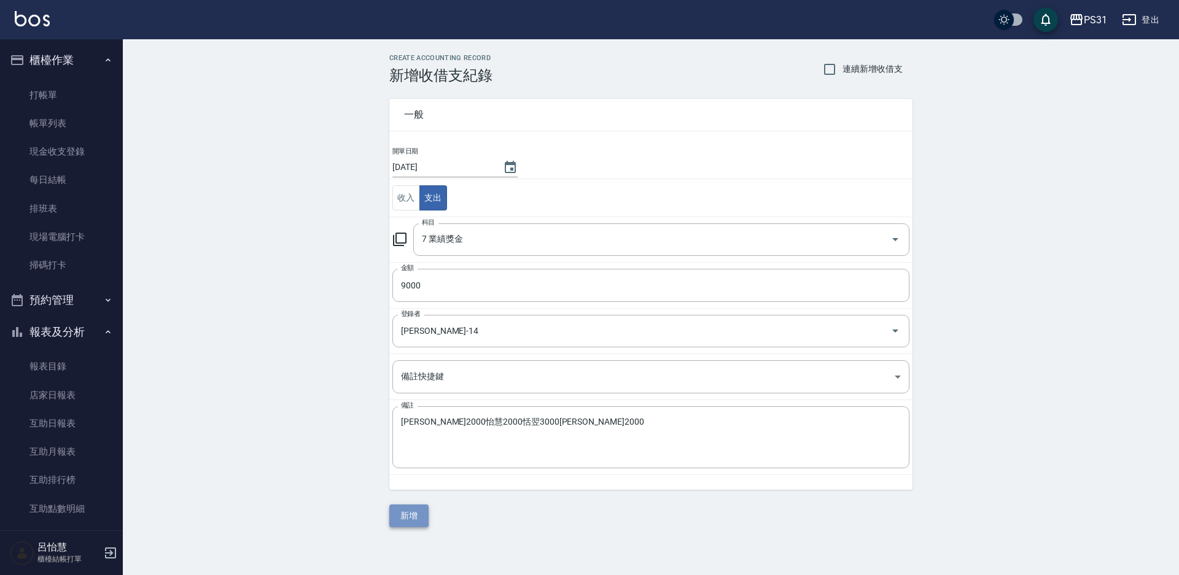
click at [413, 513] on button "新增" at bounding box center [408, 516] width 39 height 23
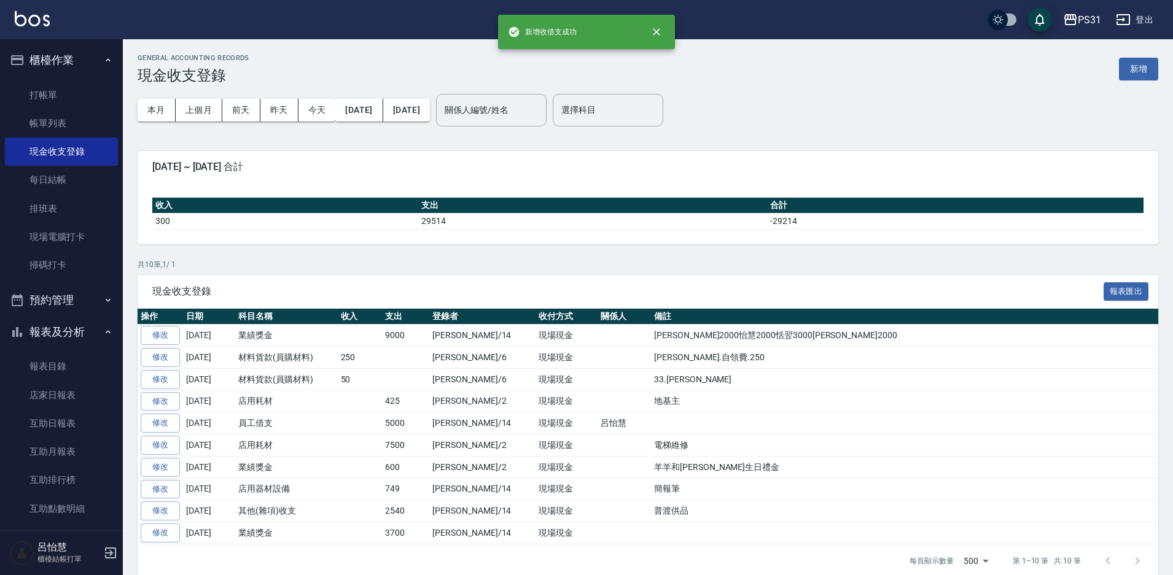
click at [587, 248] on div "GENERAL ACCOUNTING RECORDS 現金收支登錄 新增 本月 上個月 [DATE] [DATE] [DATE] [DATE] [DATE] …" at bounding box center [648, 315] width 1050 height 553
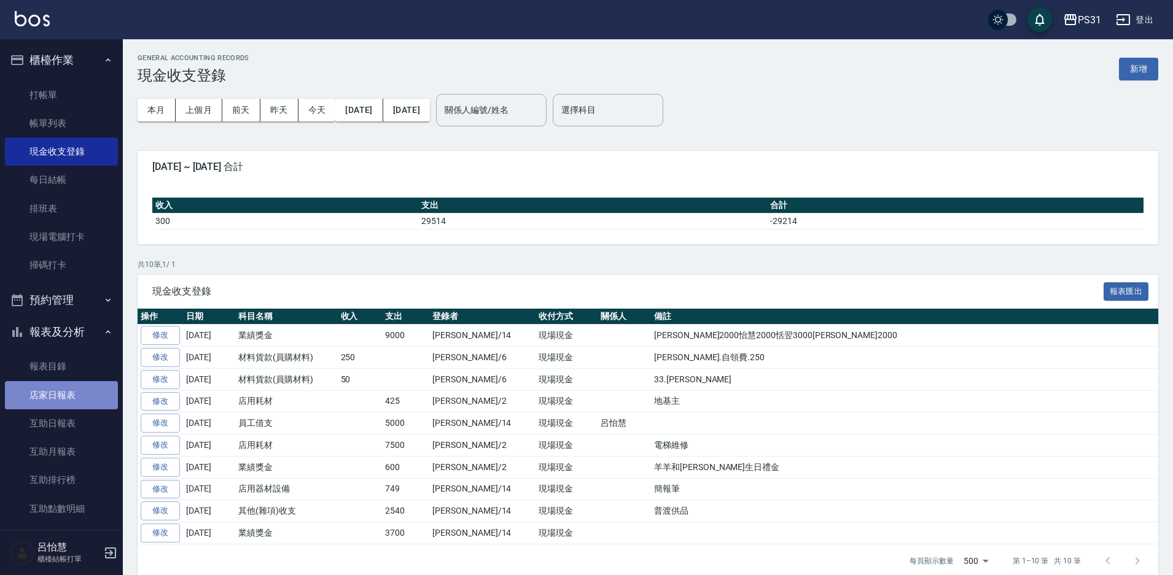
click at [66, 404] on link "店家日報表" at bounding box center [61, 395] width 113 height 28
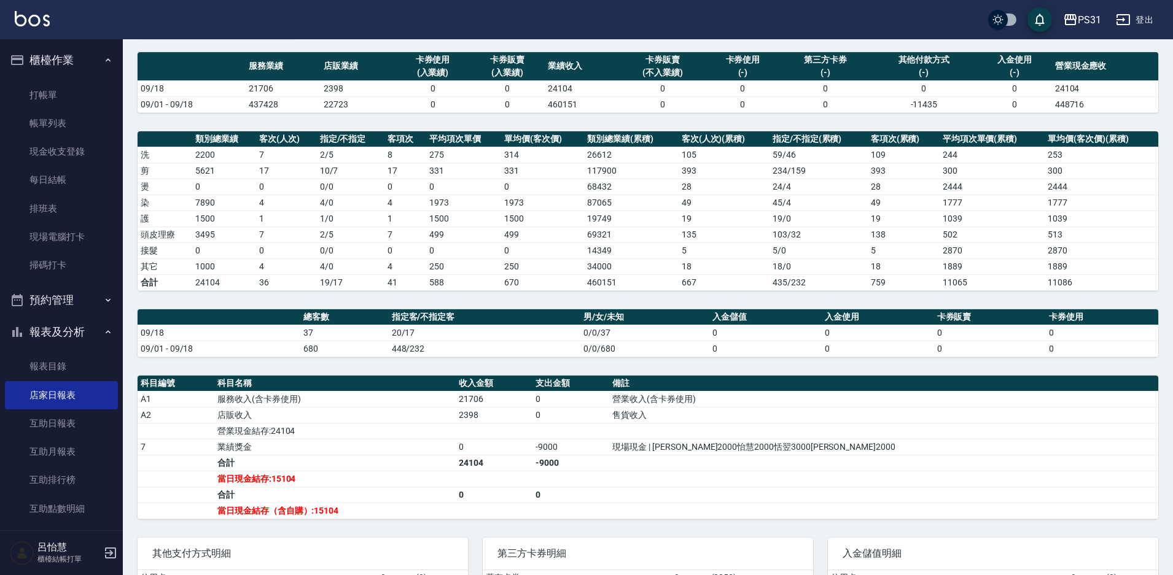
scroll to position [189, 0]
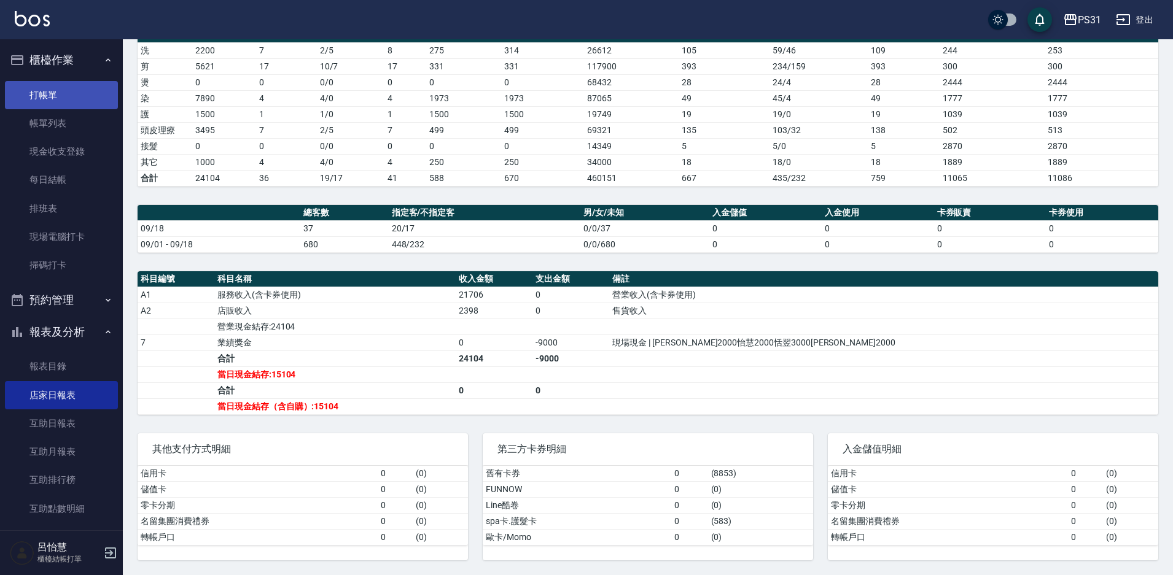
click at [80, 120] on link "帳單列表" at bounding box center [61, 123] width 113 height 28
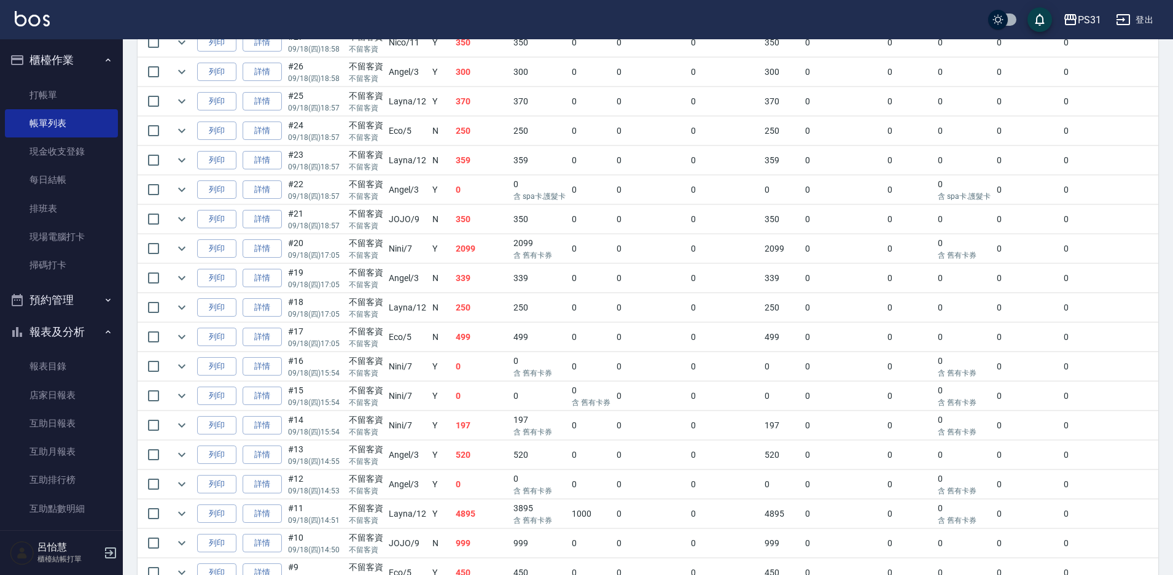
scroll to position [575, 0]
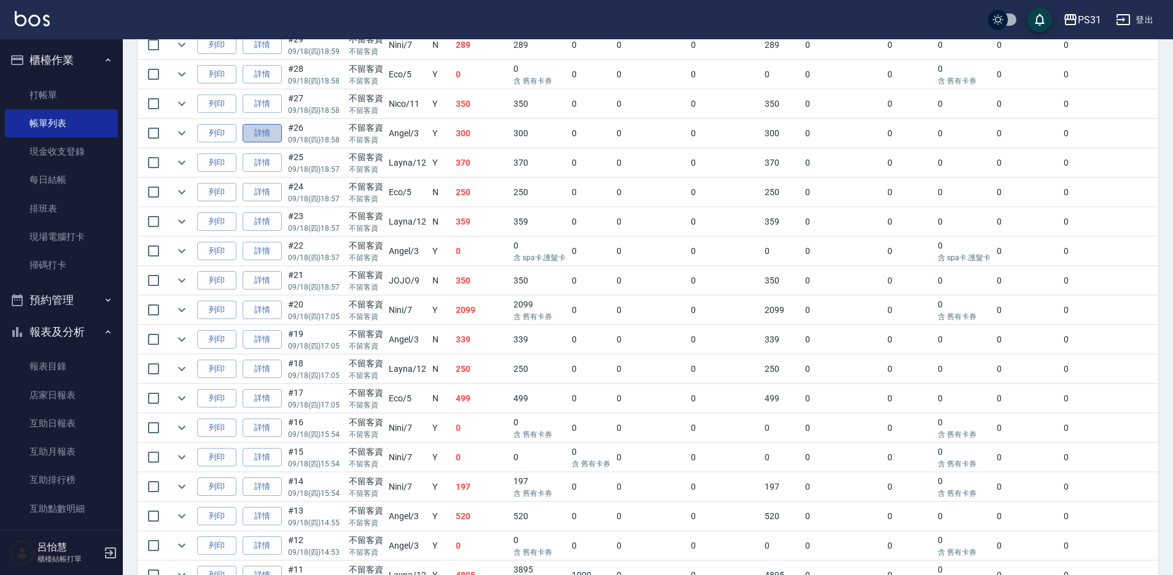
click at [265, 131] on link "詳情" at bounding box center [262, 133] width 39 height 19
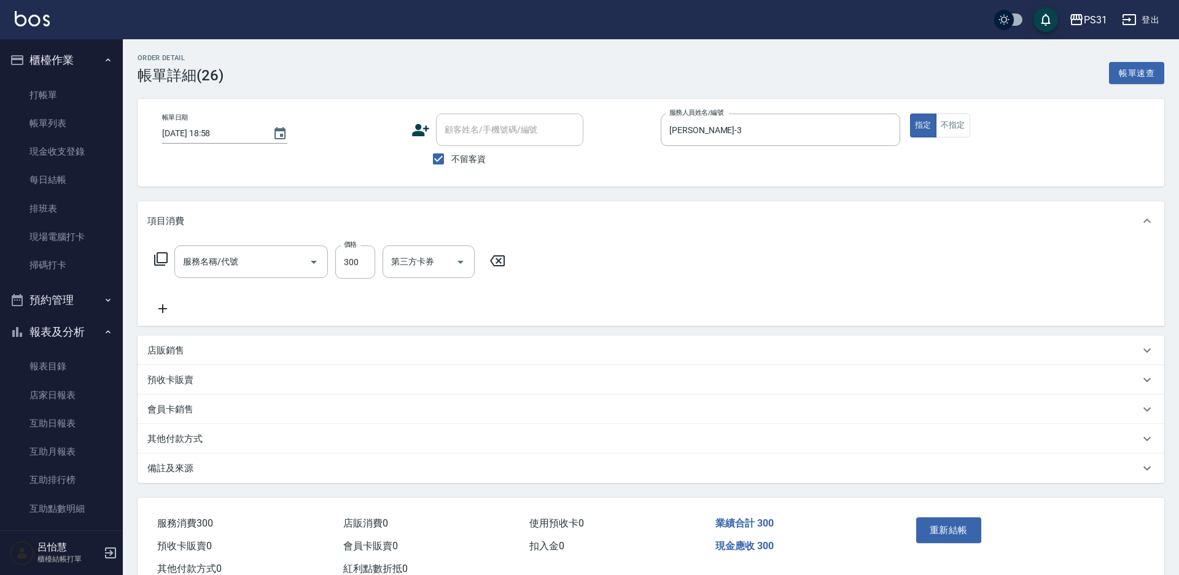
type input "[DATE] 18:58"
checkbox input "true"
type input "[PERSON_NAME]-3"
type input "一般洗+精油+瞬護300(1300)"
click at [502, 249] on div "第三方卡券" at bounding box center [510, 262] width 92 height 33
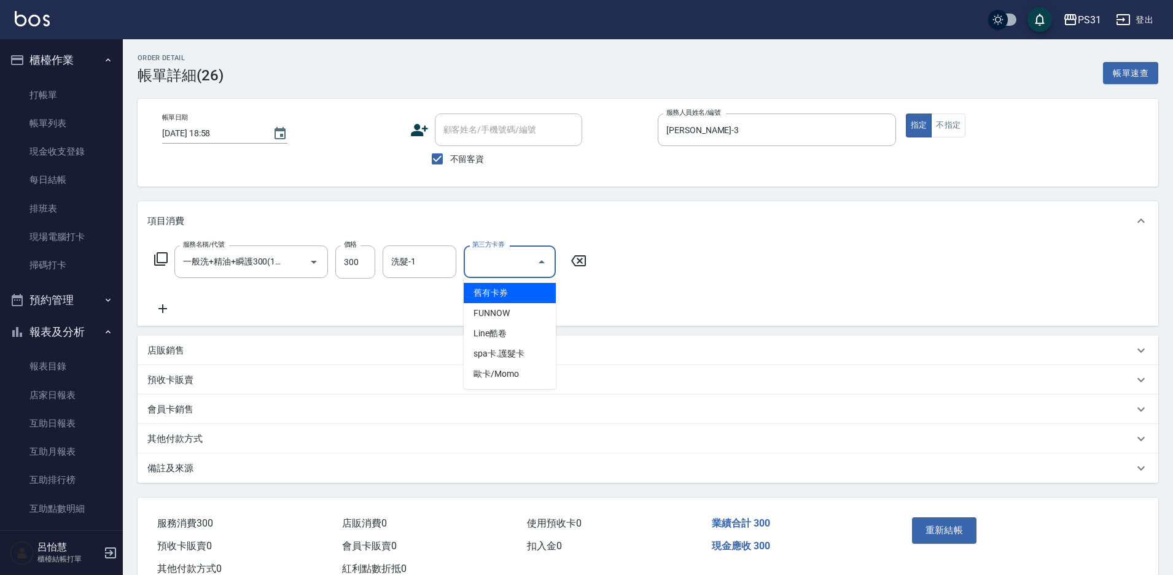
click at [487, 294] on span "舊有卡券" at bounding box center [510, 293] width 92 height 20
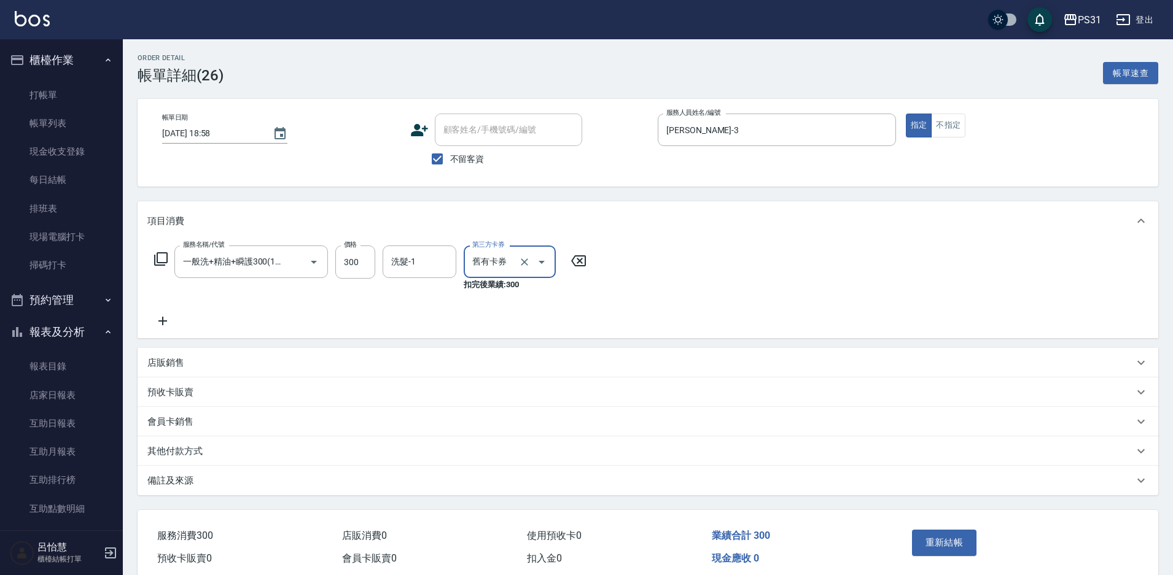
type input "舊有卡券"
click at [945, 547] on button "重新結帳" at bounding box center [944, 543] width 65 height 26
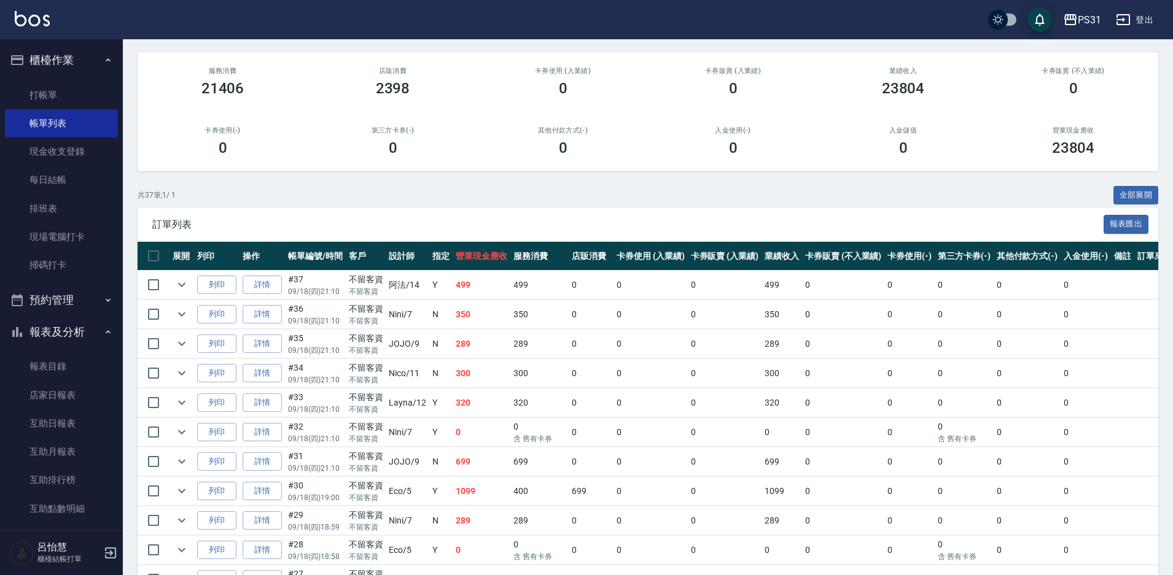
scroll to position [246, 0]
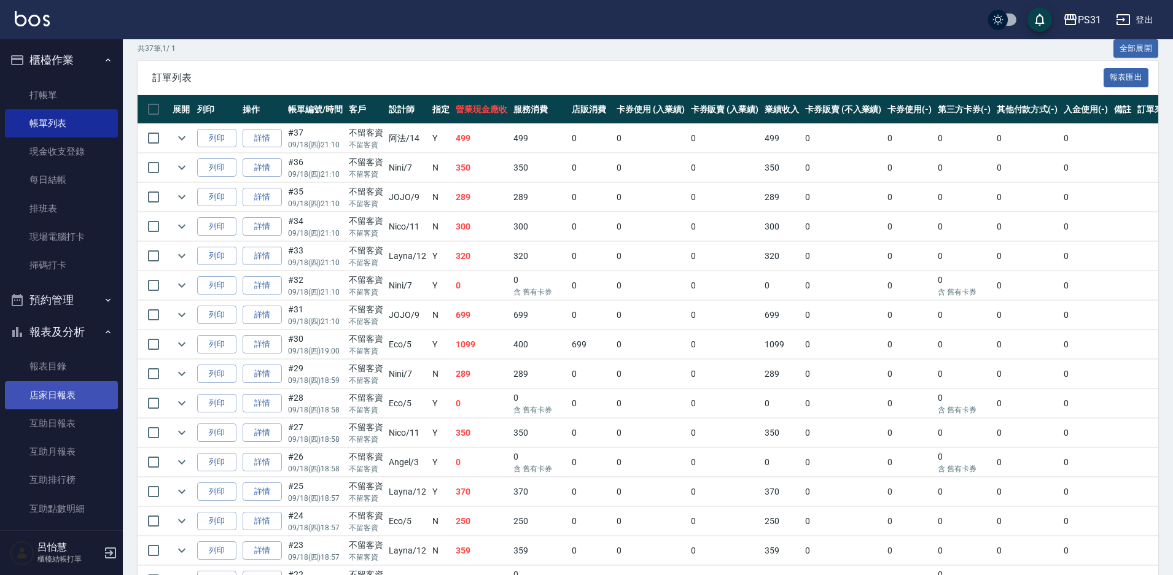
click at [50, 399] on link "店家日報表" at bounding box center [61, 395] width 113 height 28
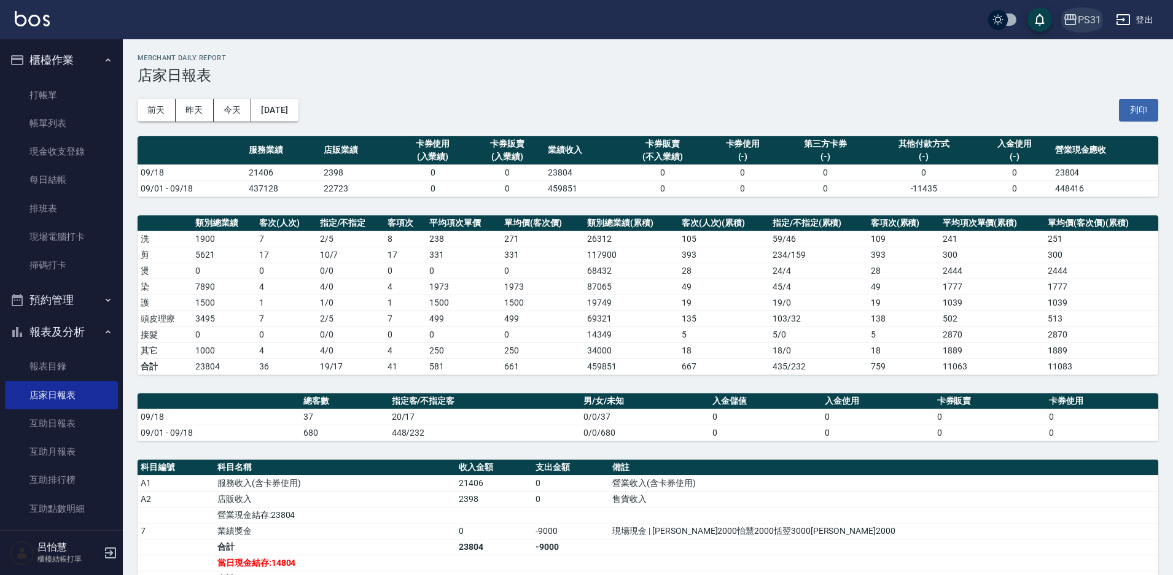
click at [1090, 18] on div "PS31" at bounding box center [1089, 19] width 23 height 15
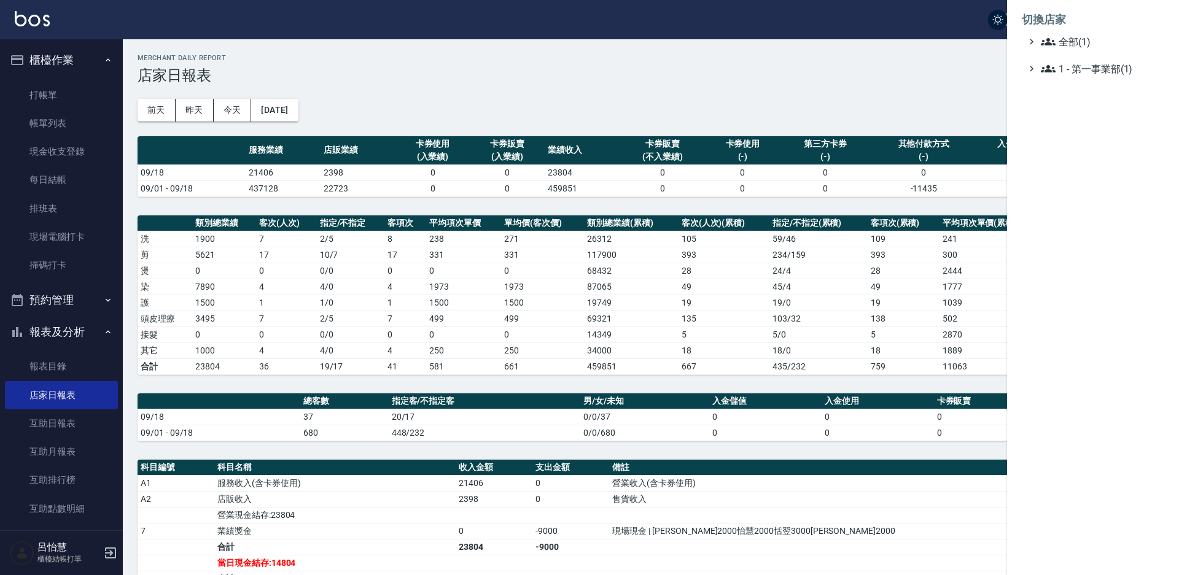
click at [816, 91] on div at bounding box center [589, 287] width 1179 height 575
